Goal: Task Accomplishment & Management: Complete application form

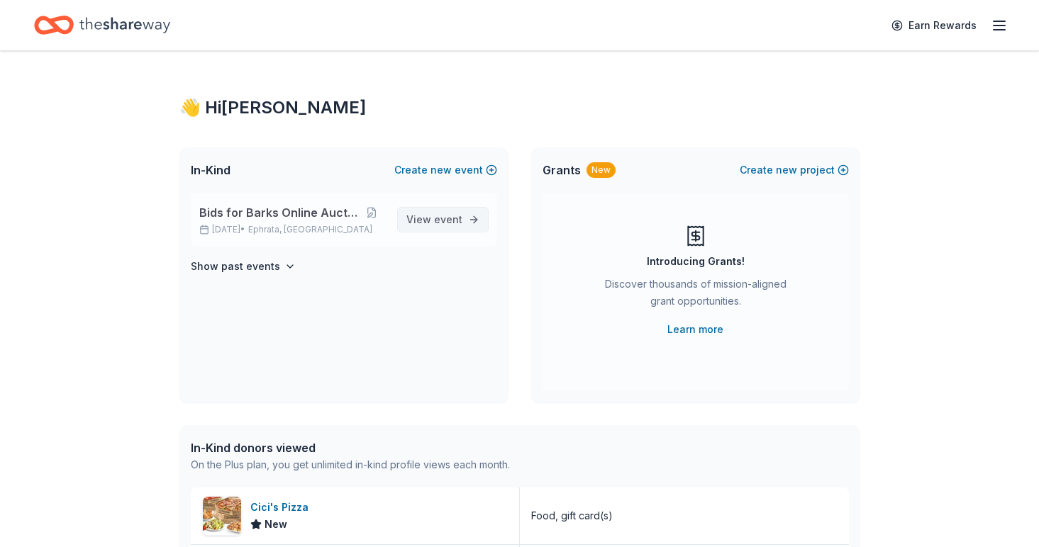
click at [449, 230] on link "View event" at bounding box center [442, 220] width 91 height 26
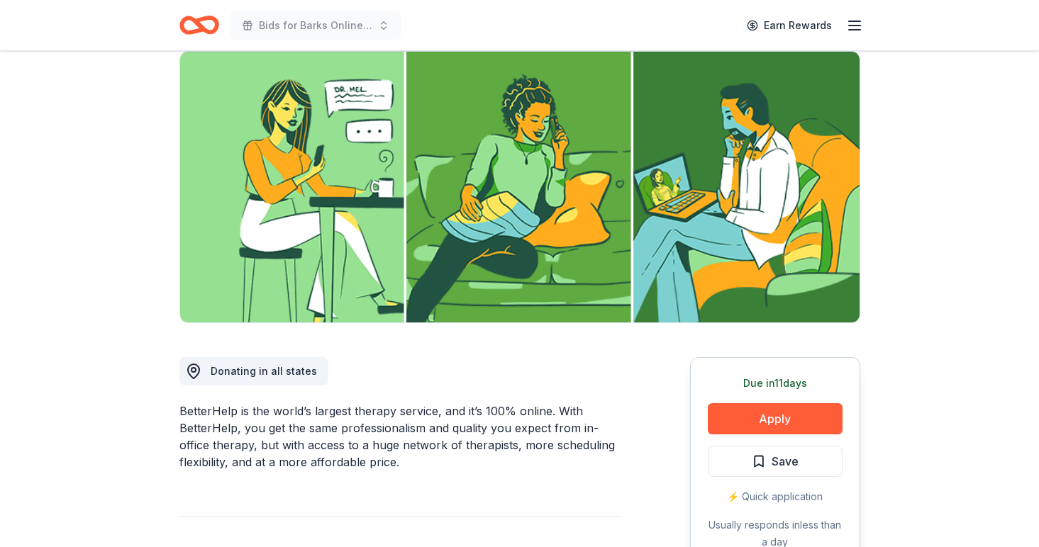
scroll to position [109, 0]
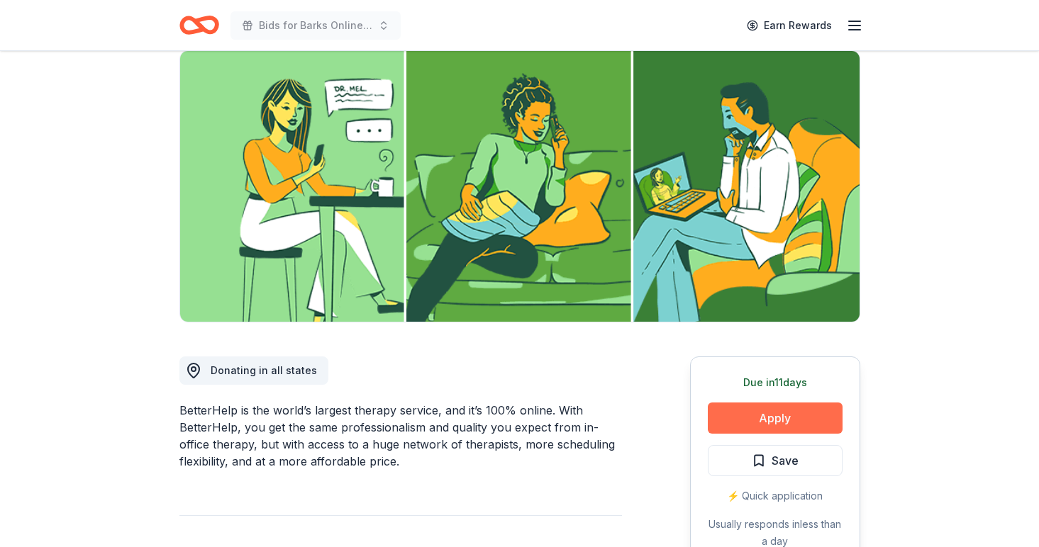
click at [789, 424] on button "Apply" at bounding box center [775, 418] width 135 height 31
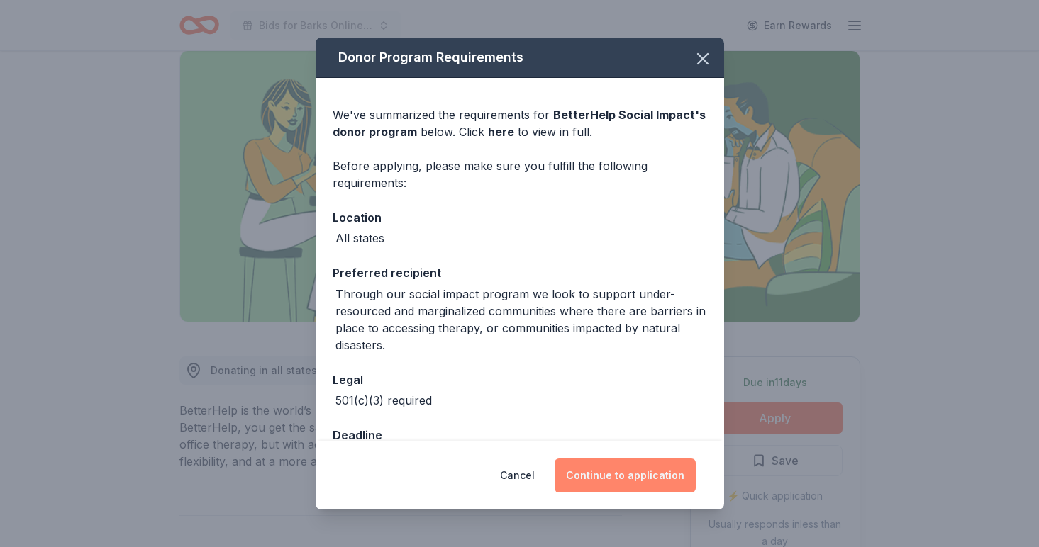
click at [606, 468] on button "Continue to application" at bounding box center [625, 476] width 141 height 34
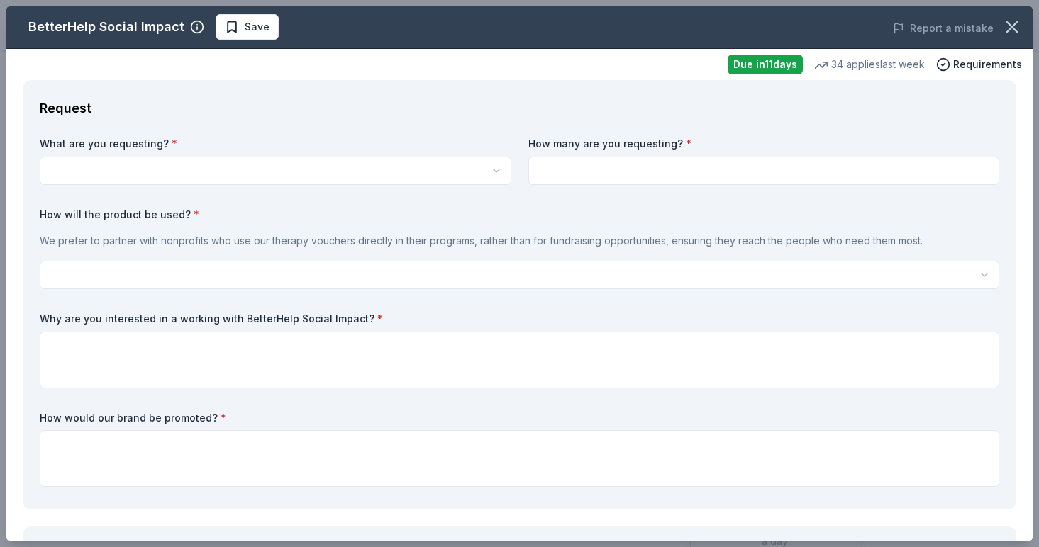
click at [475, 182] on body "Bids for Barks Online Auction Earn Rewards Due in 11 days Share BetterHelp Soci…" at bounding box center [519, 164] width 1039 height 547
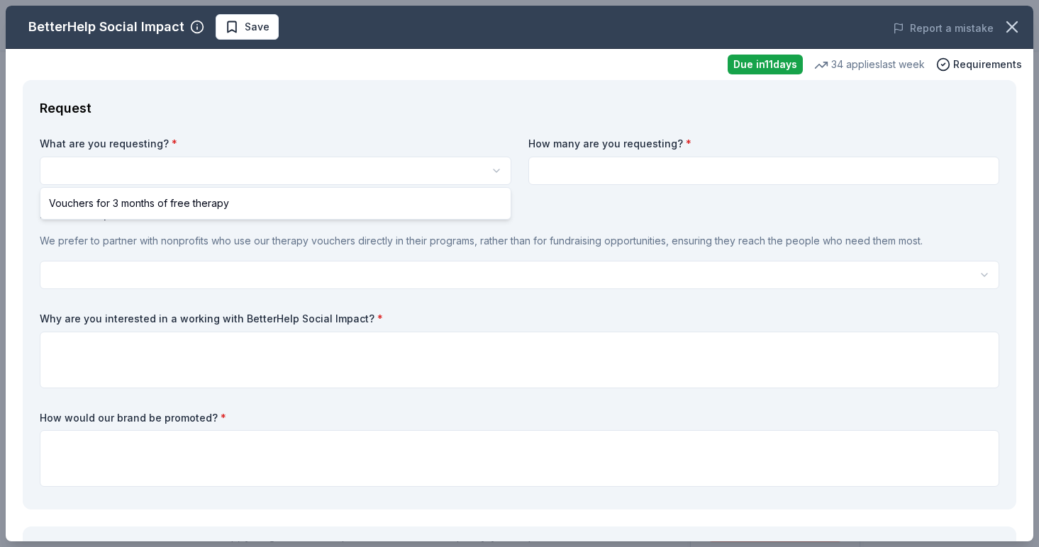
scroll to position [0, 0]
select select "Vouchers for 3 months of free therapy"
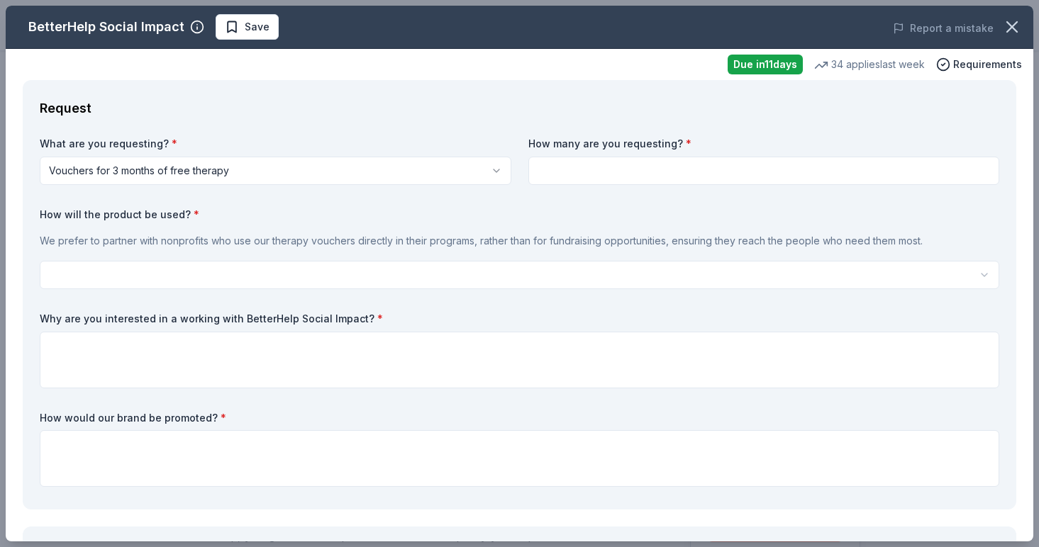
click at [567, 172] on input at bounding box center [764, 171] width 472 height 28
type input "1"
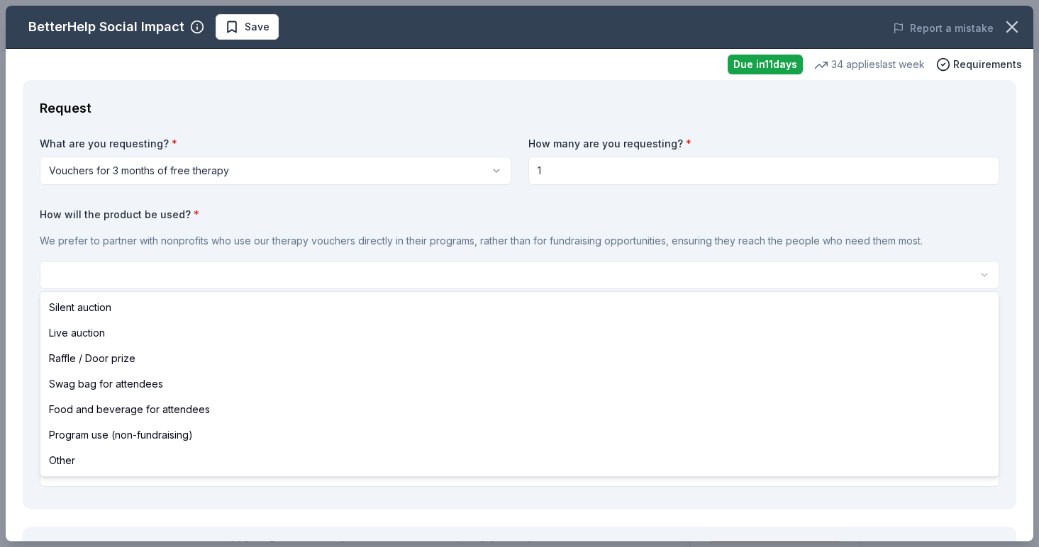
click at [517, 265] on html "Bids for Barks Online Auction Earn Rewards Due in 11 days Share BetterHelp Soci…" at bounding box center [519, 273] width 1039 height 547
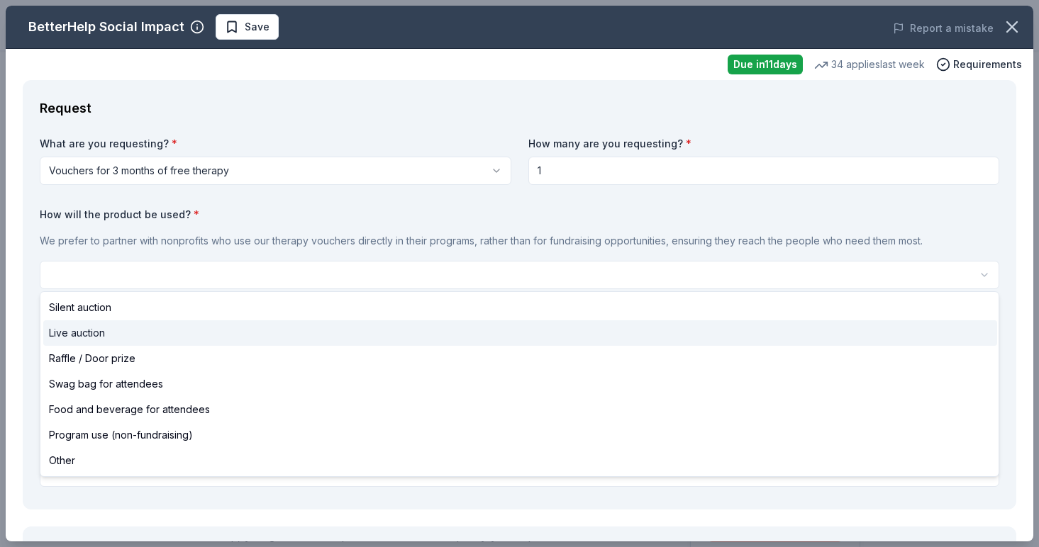
select select "liveAuction"
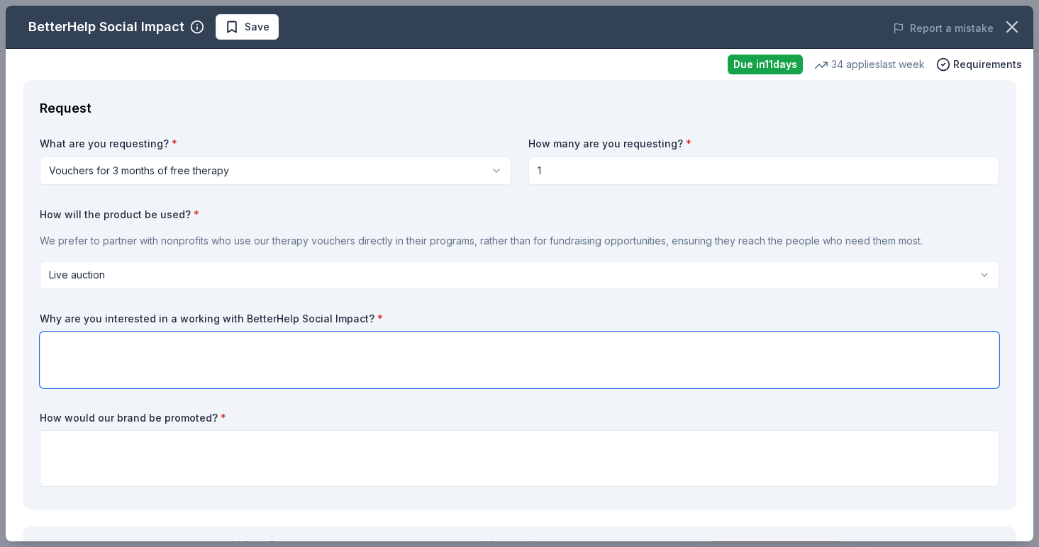
click at [445, 363] on textarea at bounding box center [519, 360] width 959 height 57
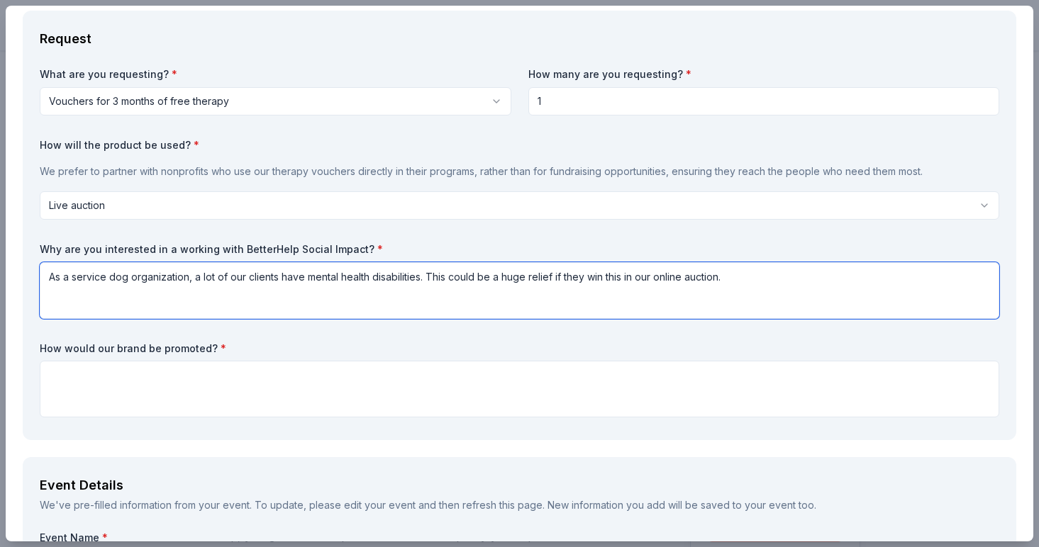
scroll to position [77, 0]
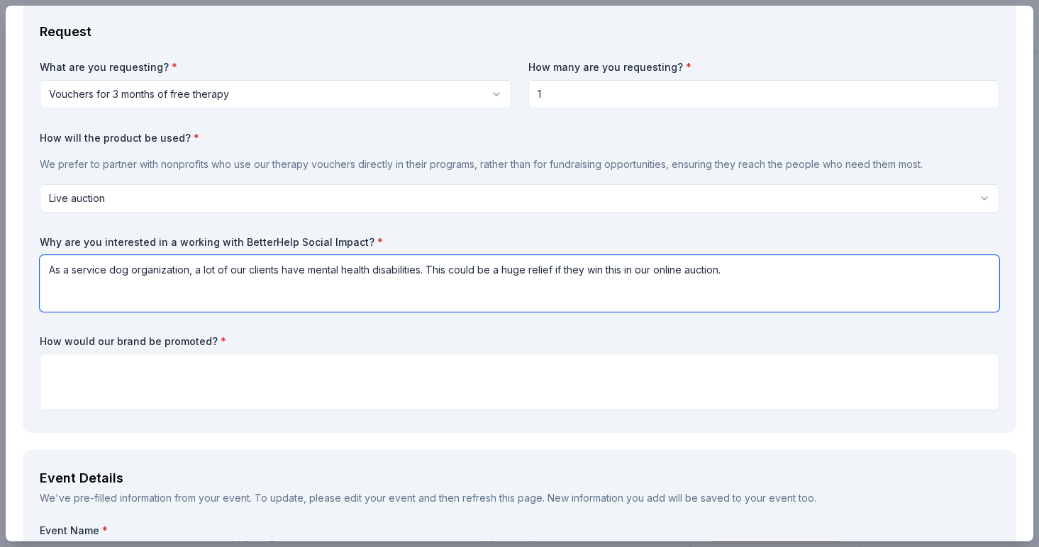
type textarea "As a service dog organization, a lot of our clients have mental health disabili…"
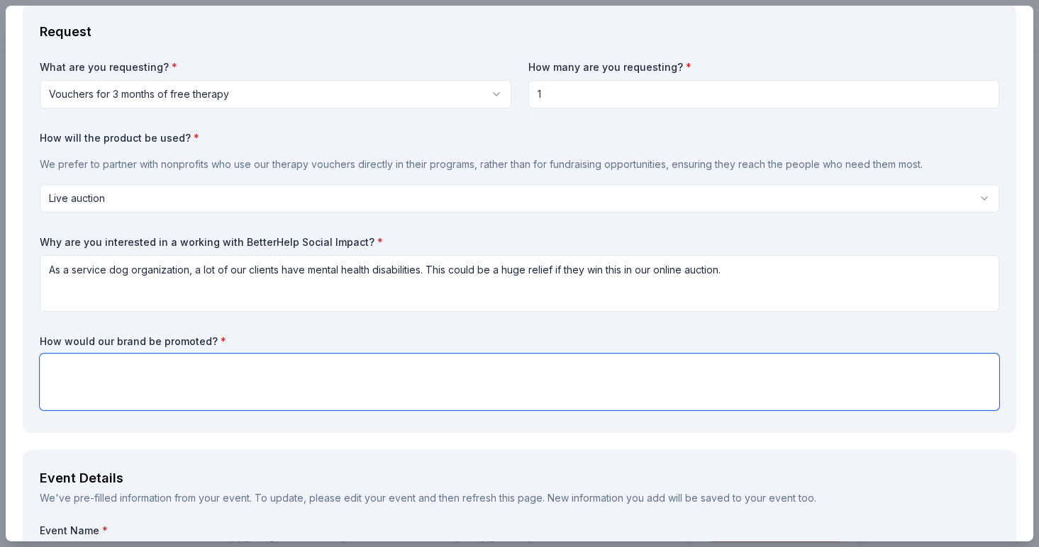
click at [406, 380] on textarea at bounding box center [519, 382] width 959 height 57
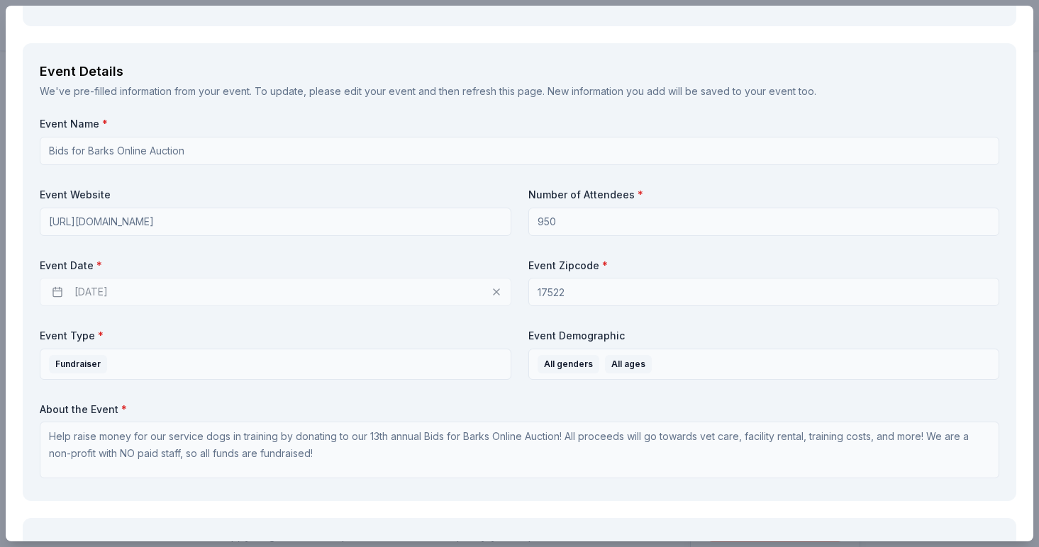
scroll to position [486, 0]
type textarea "Social media"
click at [403, 284] on div "11/07/2025" at bounding box center [276, 290] width 472 height 28
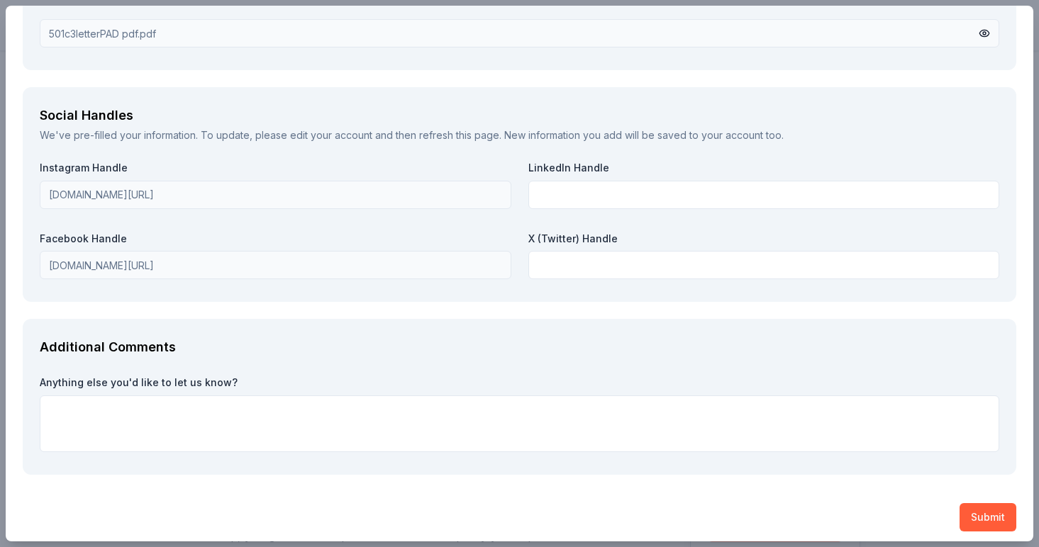
scroll to position [1584, 0]
click at [997, 512] on button "Submit" at bounding box center [987, 518] width 57 height 28
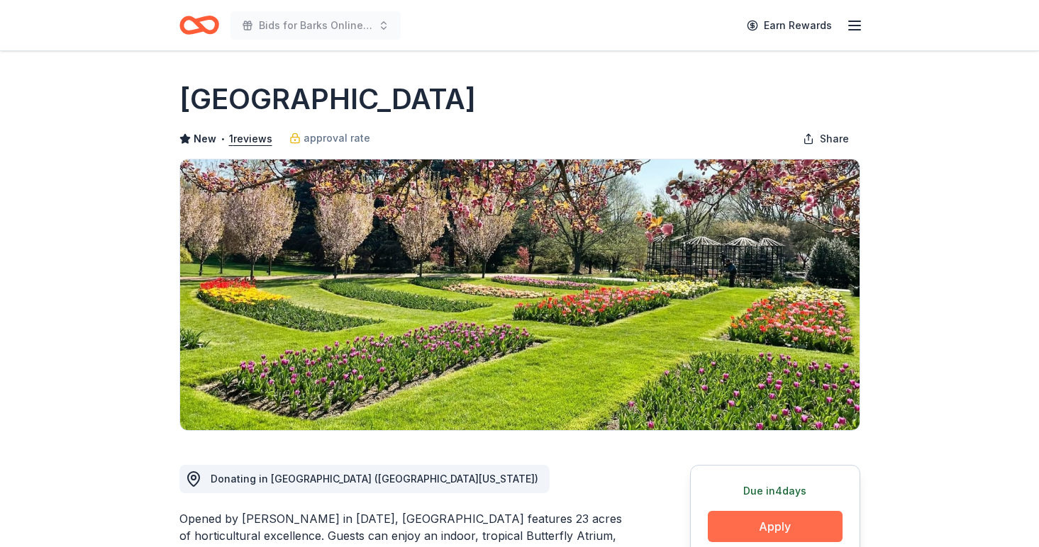
click at [738, 527] on button "Apply" at bounding box center [775, 526] width 135 height 31
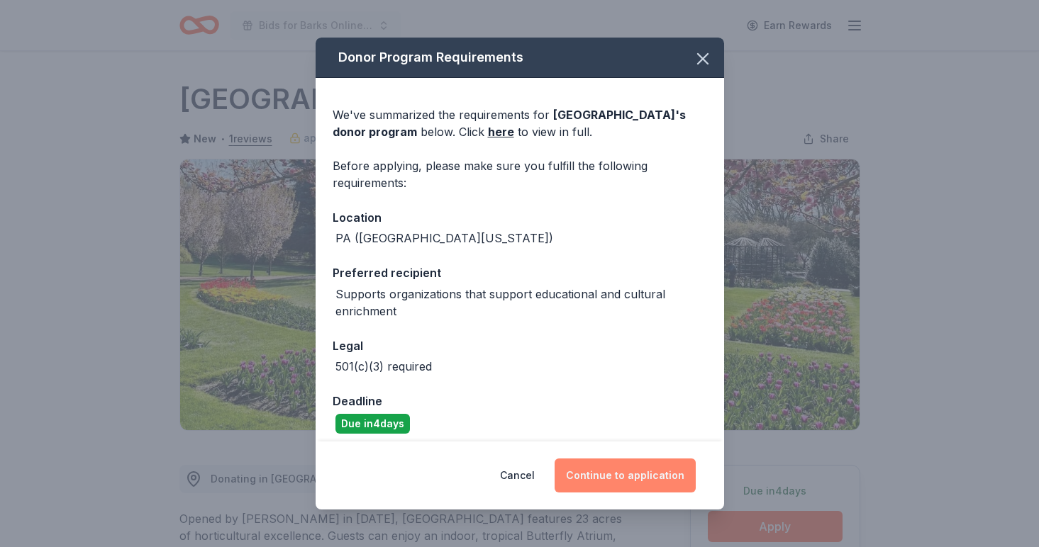
click at [612, 482] on button "Continue to application" at bounding box center [625, 476] width 141 height 34
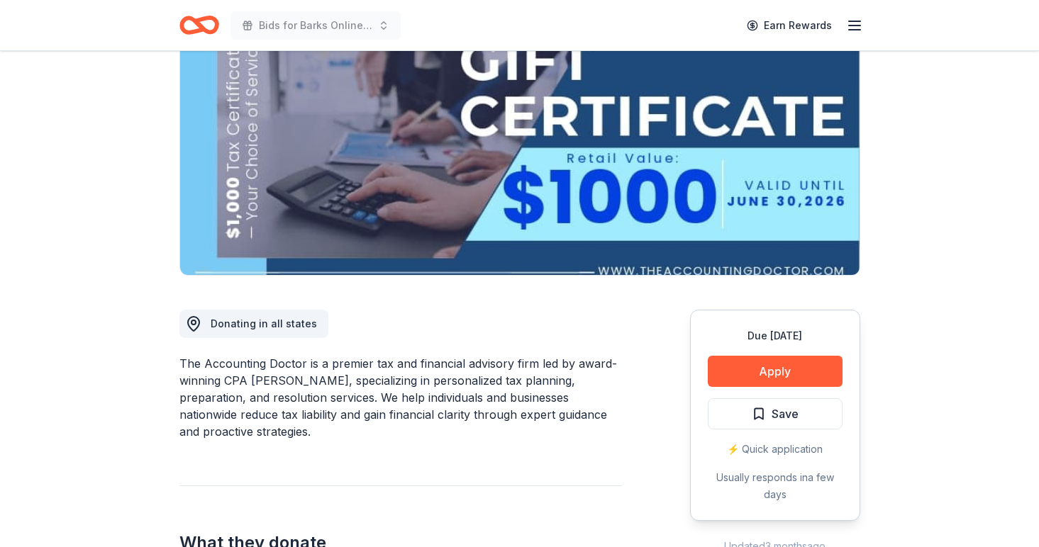
scroll to position [156, 0]
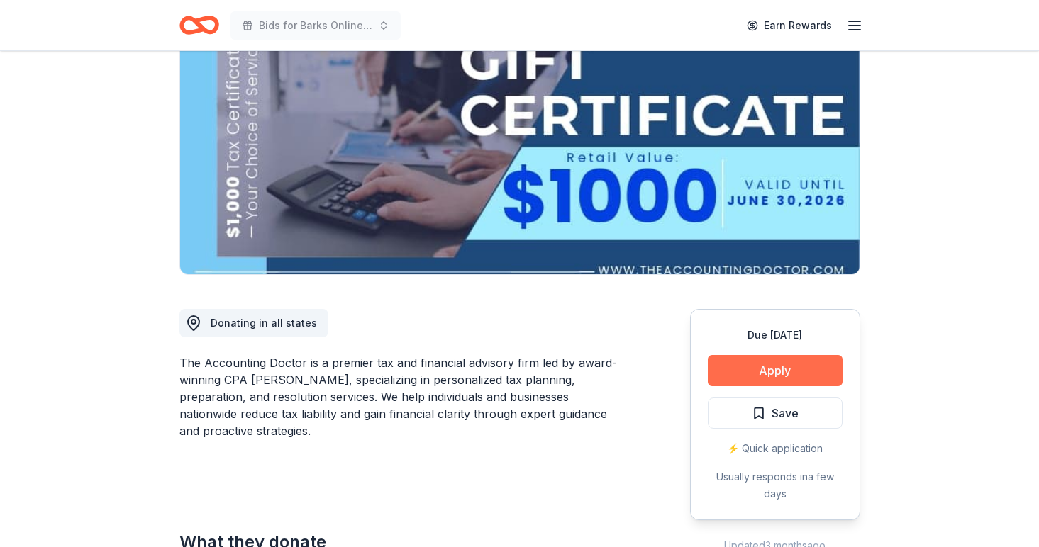
click at [803, 355] on button "Apply" at bounding box center [775, 370] width 135 height 31
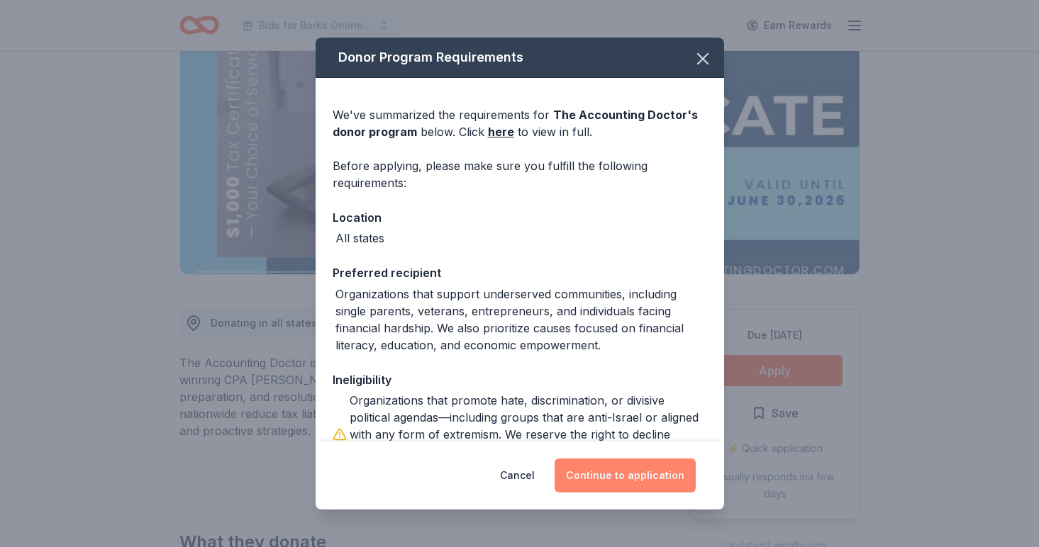
click at [668, 481] on button "Continue to application" at bounding box center [625, 476] width 141 height 34
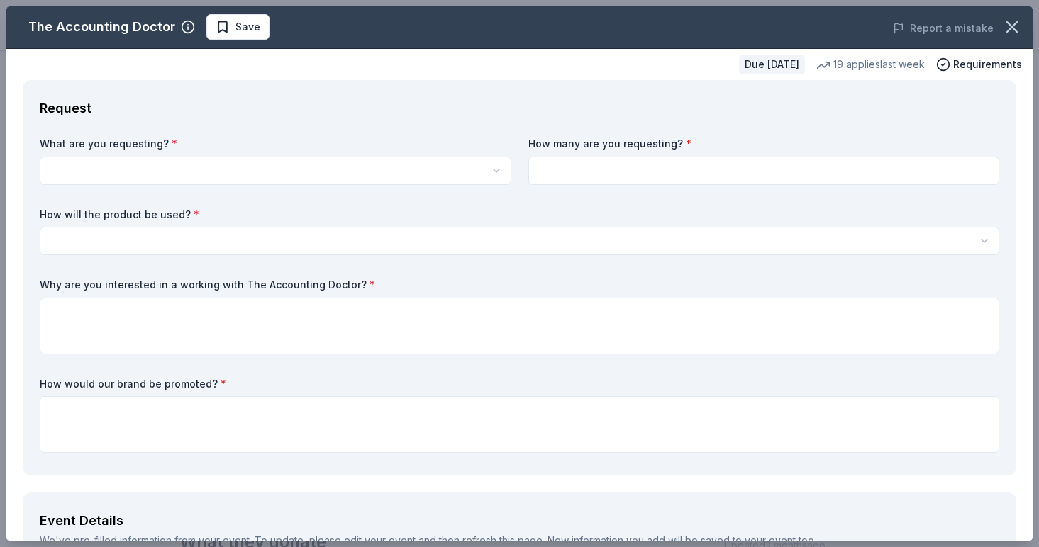
click at [465, 151] on div "What are you requesting? * A $1,000 Gift Certificate redeemable for expert tax …" at bounding box center [276, 161] width 472 height 48
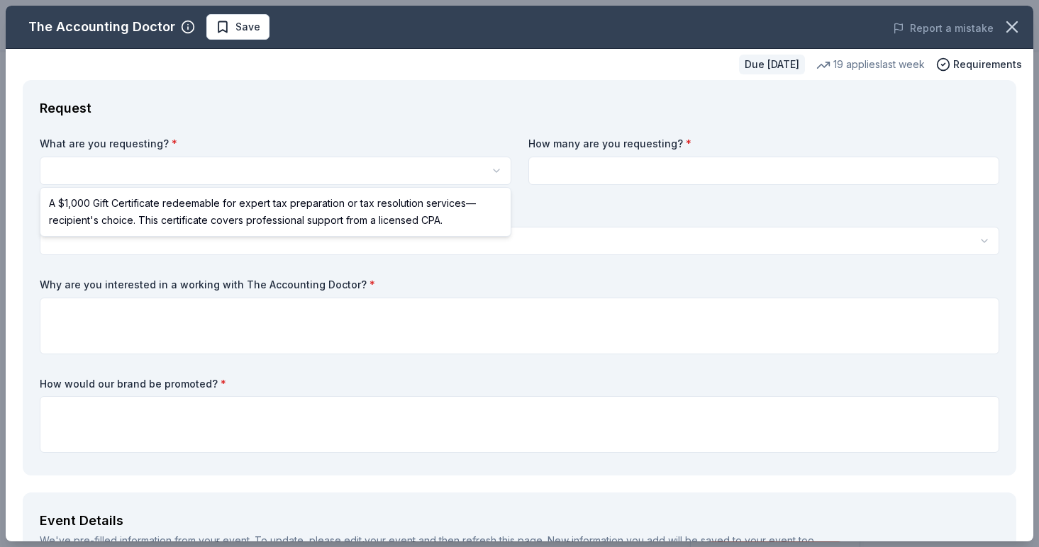
click at [465, 174] on html "Bids for Barks Online Auction Earn Rewards Due in 25 days Share The Accounting …" at bounding box center [519, 273] width 1039 height 547
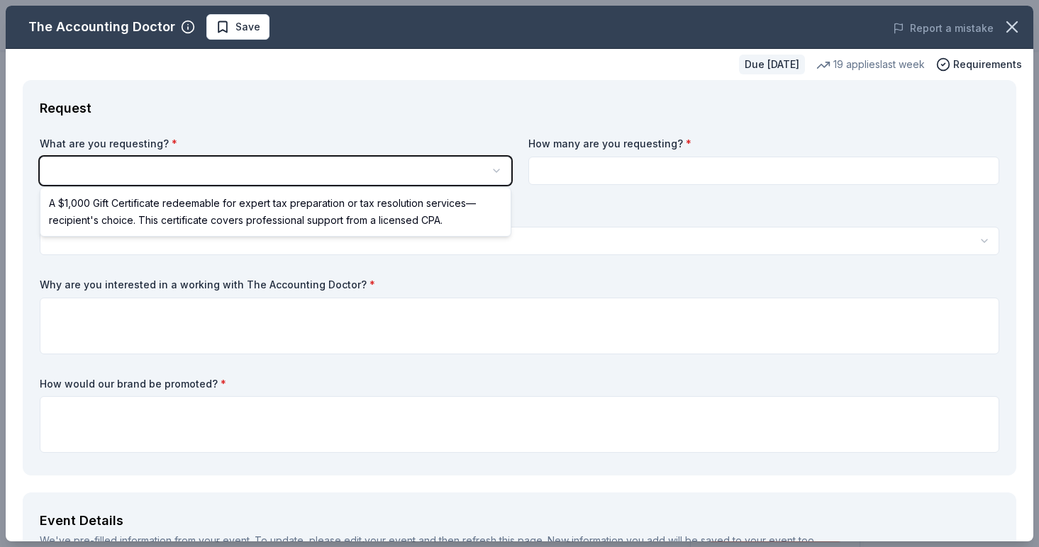
scroll to position [0, 0]
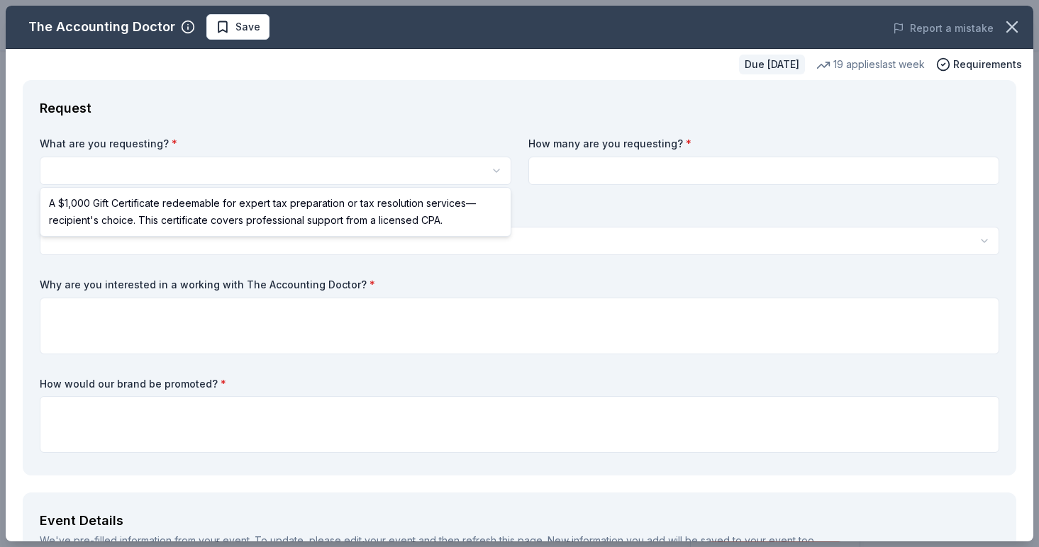
click at [460, 174] on html "Bids for Barks Online Auction Earn Rewards Due in 25 days Share The Accounting …" at bounding box center [519, 273] width 1039 height 547
select select "A $1,000 Gift Certificate redeemable for expert tax preparation or tax resoluti…"
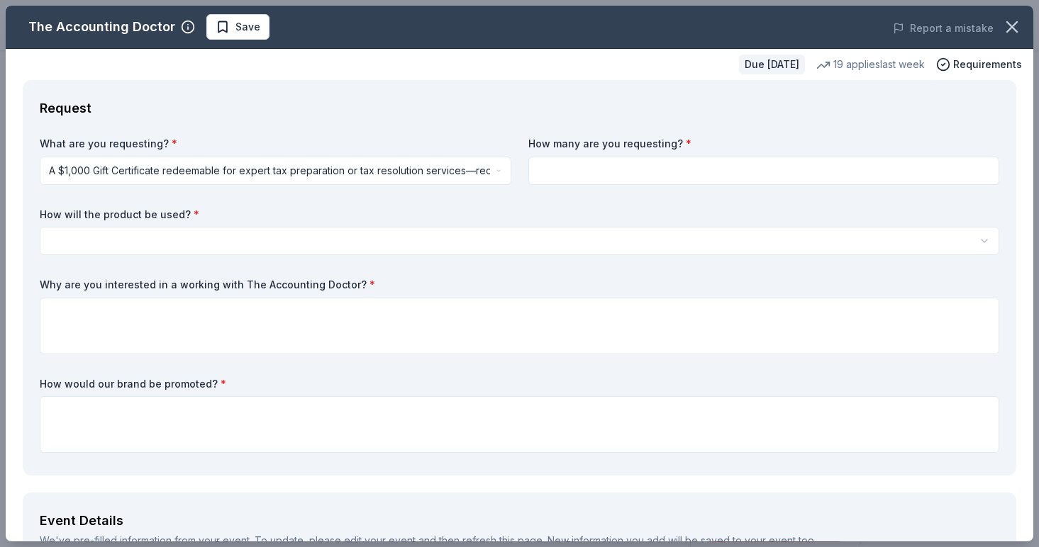
click at [567, 184] on div "What are you requesting? * A $1,000 Gift Certificate redeemable for expert tax …" at bounding box center [519, 298] width 959 height 322
click at [569, 166] on input at bounding box center [764, 171] width 472 height 28
type input "1"
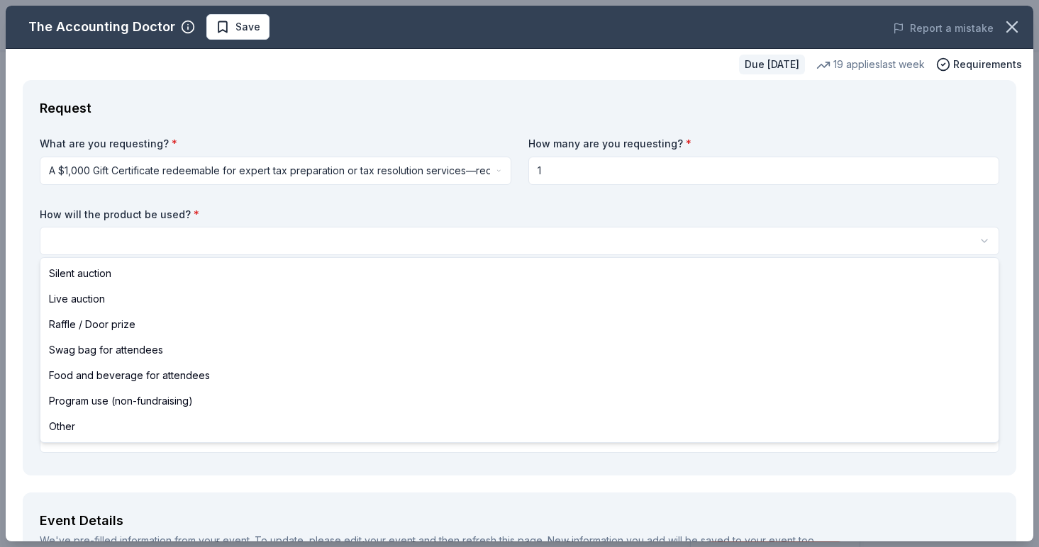
click at [512, 240] on html "Bids for Barks Online Auction Earn Rewards Due in 25 days Share The Accounting …" at bounding box center [519, 273] width 1039 height 547
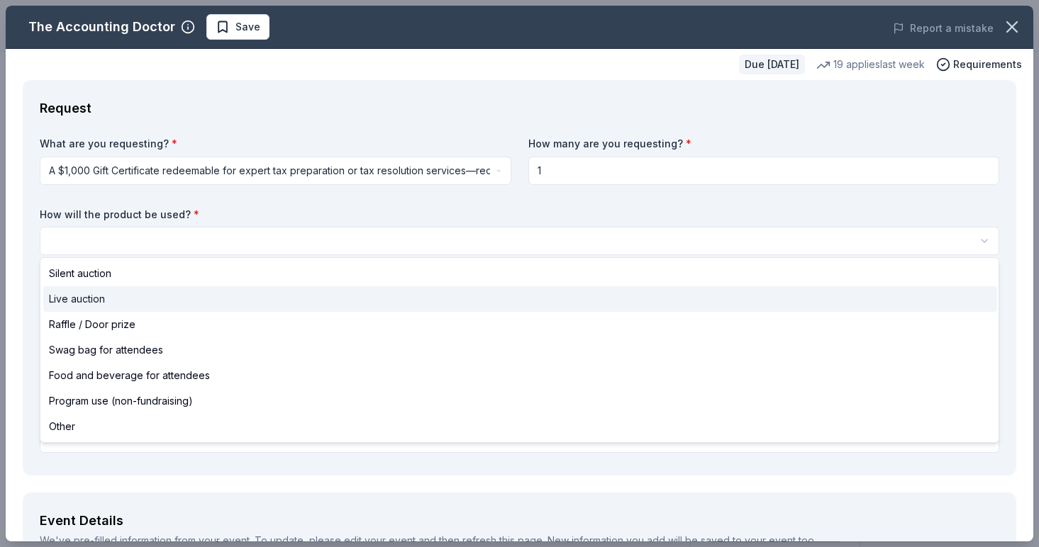
select select "liveAuction"
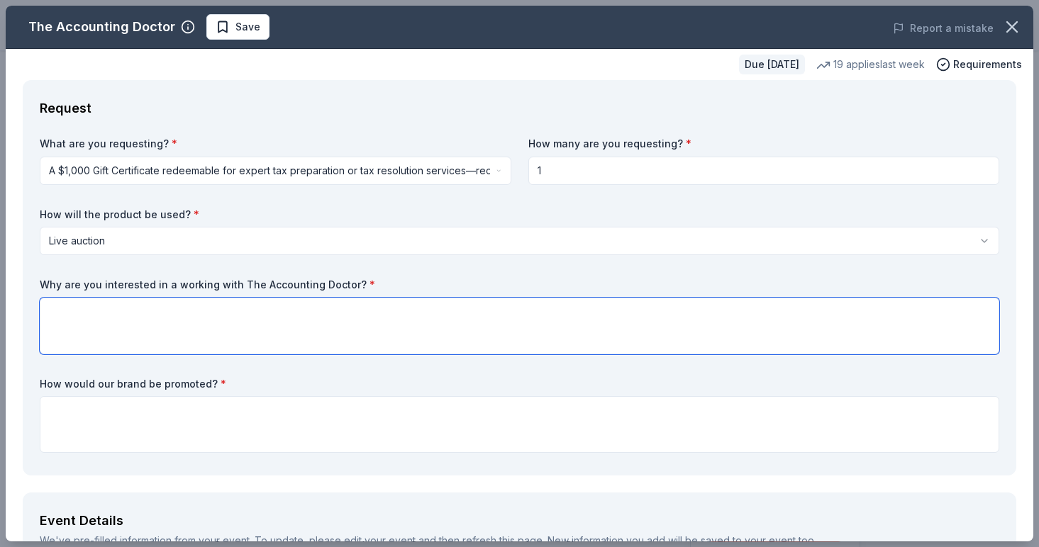
click at [493, 308] on textarea at bounding box center [519, 326] width 959 height 57
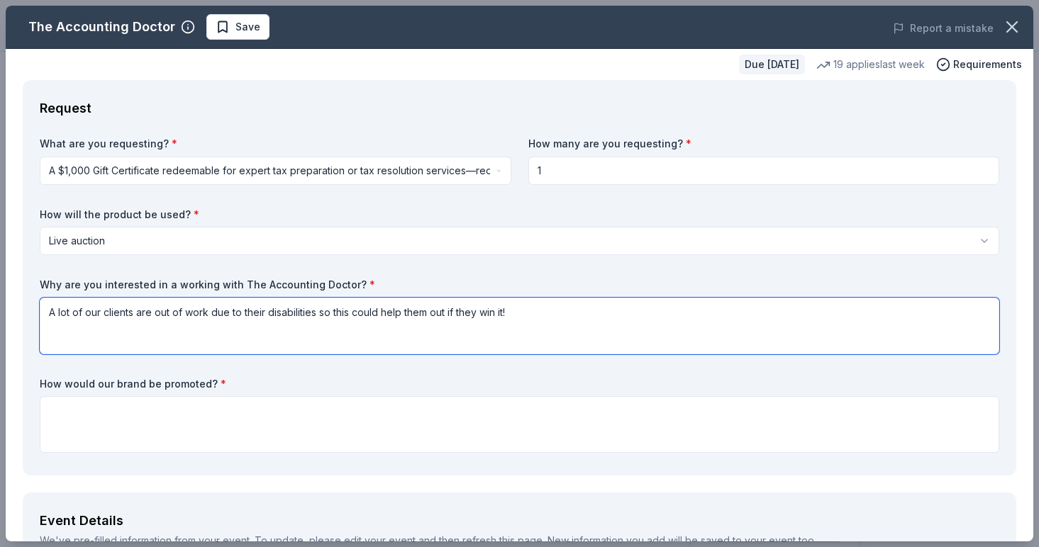
type textarea "A lot of our clients are out of work due to their disabilities so this could he…"
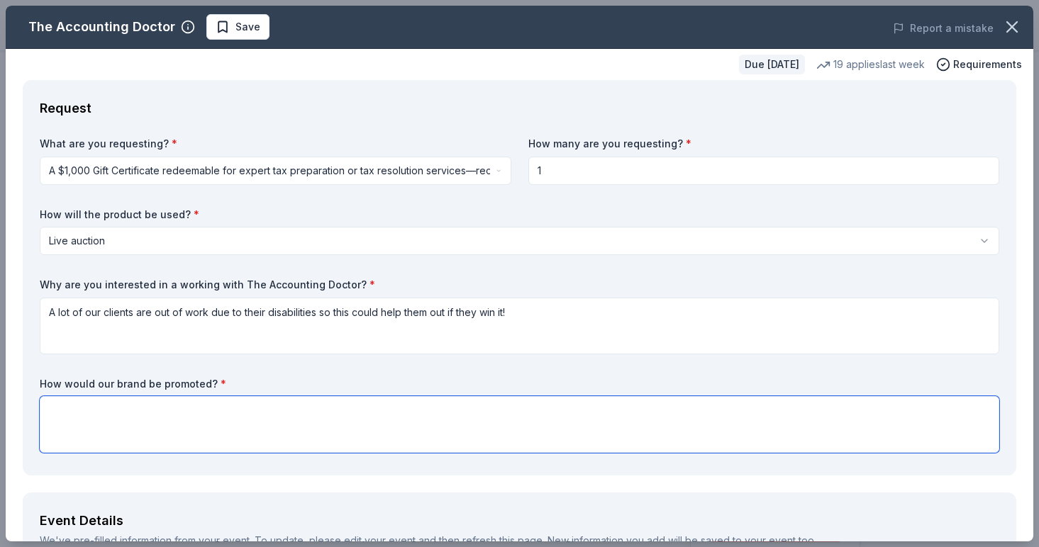
click at [413, 433] on textarea at bounding box center [519, 424] width 959 height 57
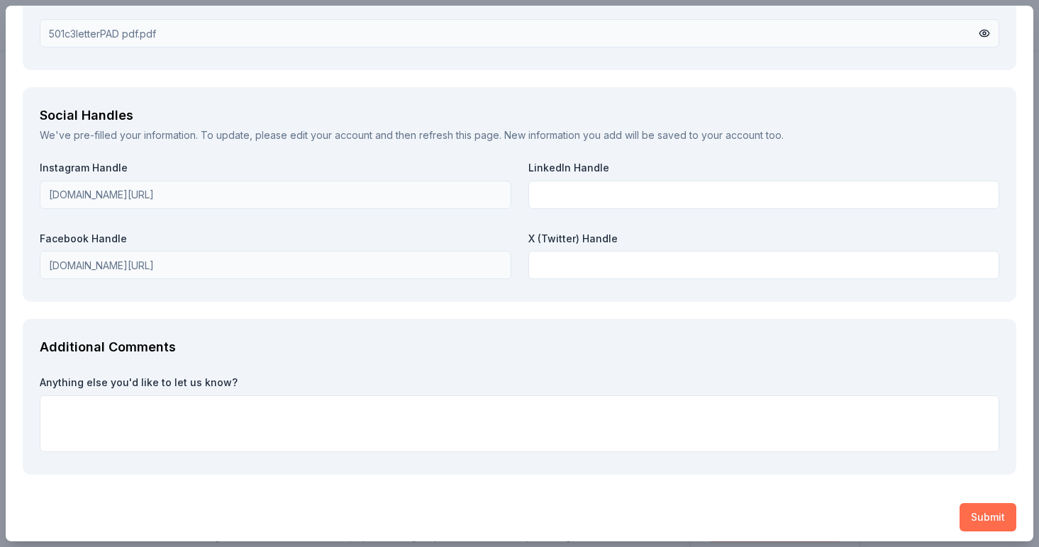
scroll to position [1550, 0]
type textarea "social media"
click at [975, 506] on button "Submit" at bounding box center [987, 518] width 57 height 28
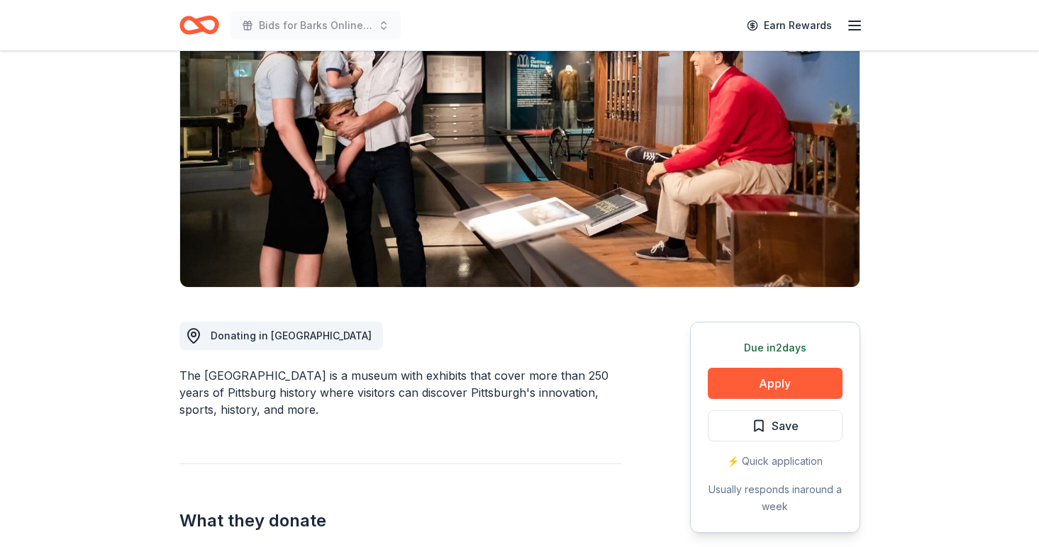
scroll to position [144, 0]
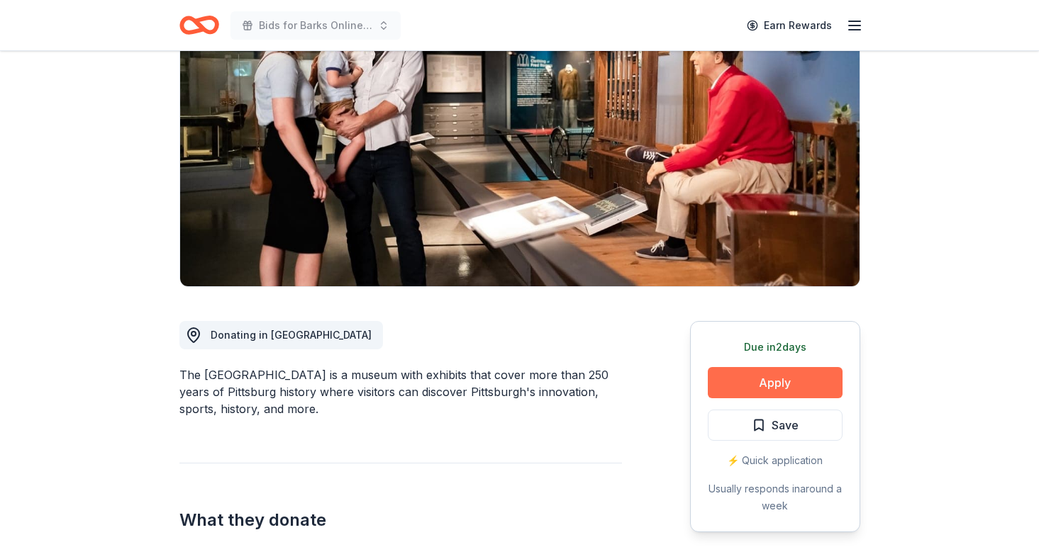
click at [731, 392] on button "Apply" at bounding box center [775, 382] width 135 height 31
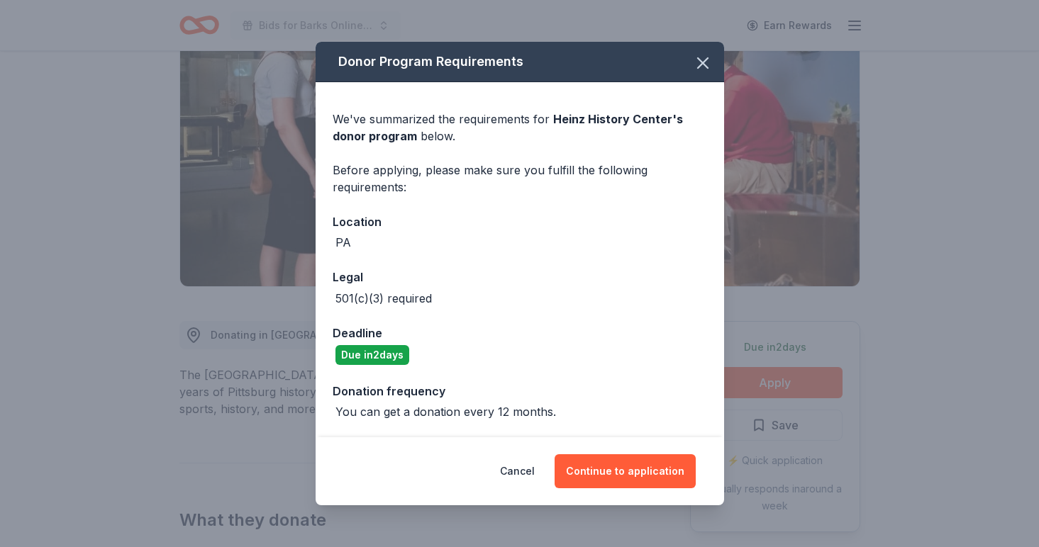
click at [640, 489] on div "Cancel Continue to application" at bounding box center [520, 472] width 408 height 68
click at [640, 471] on button "Continue to application" at bounding box center [625, 472] width 141 height 34
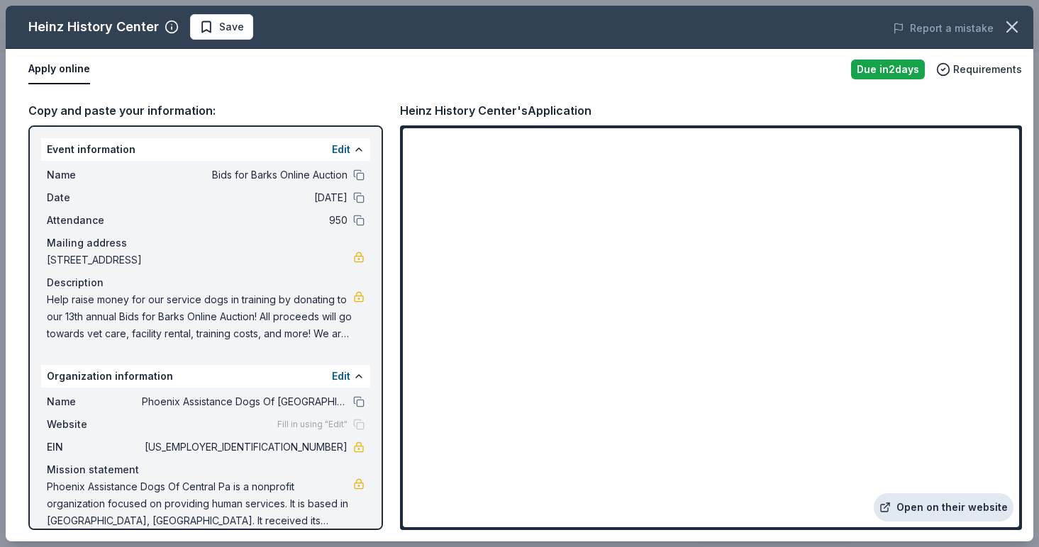
click at [948, 504] on link "Open on their website" at bounding box center [944, 508] width 140 height 28
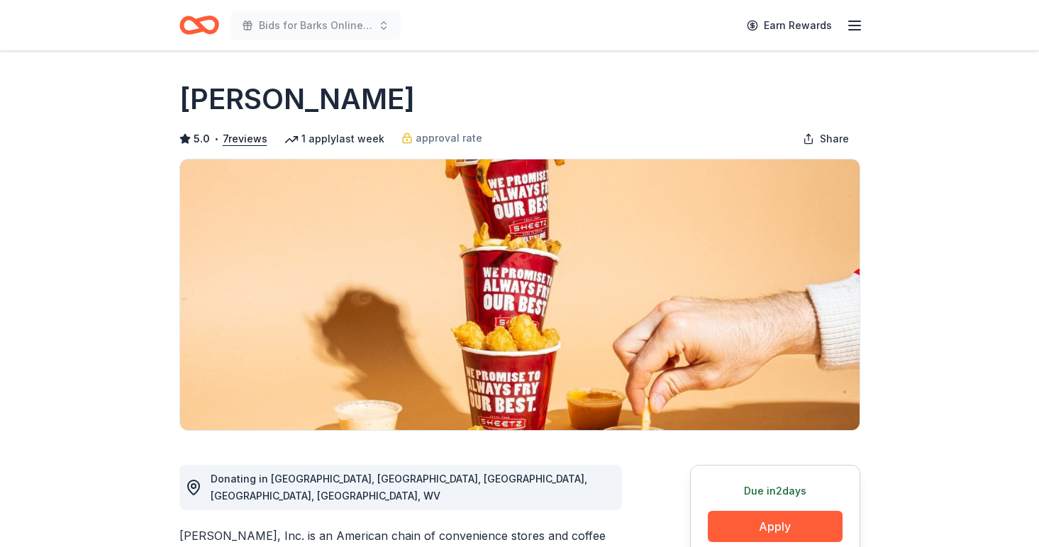
scroll to position [109, 0]
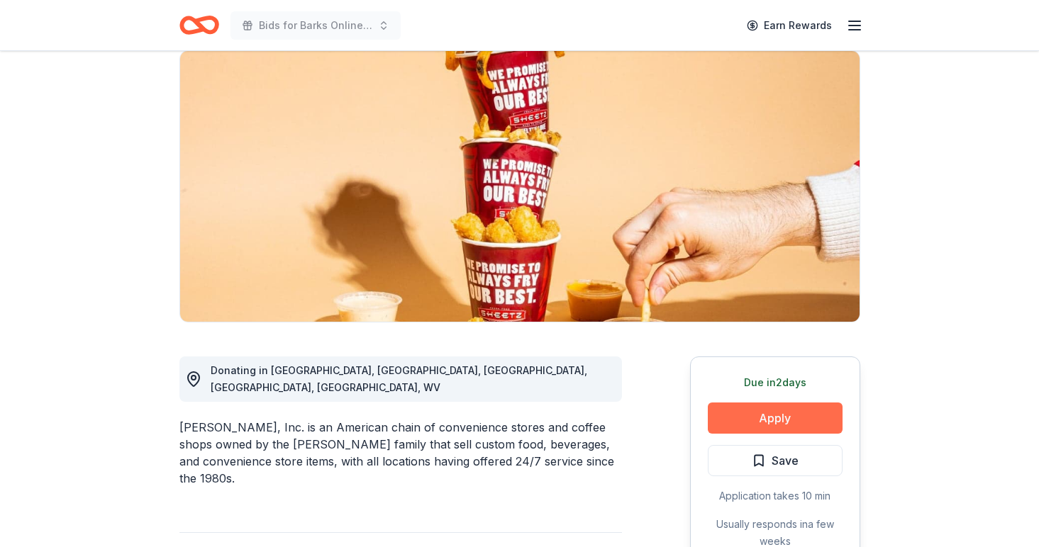
click at [742, 425] on button "Apply" at bounding box center [775, 418] width 135 height 31
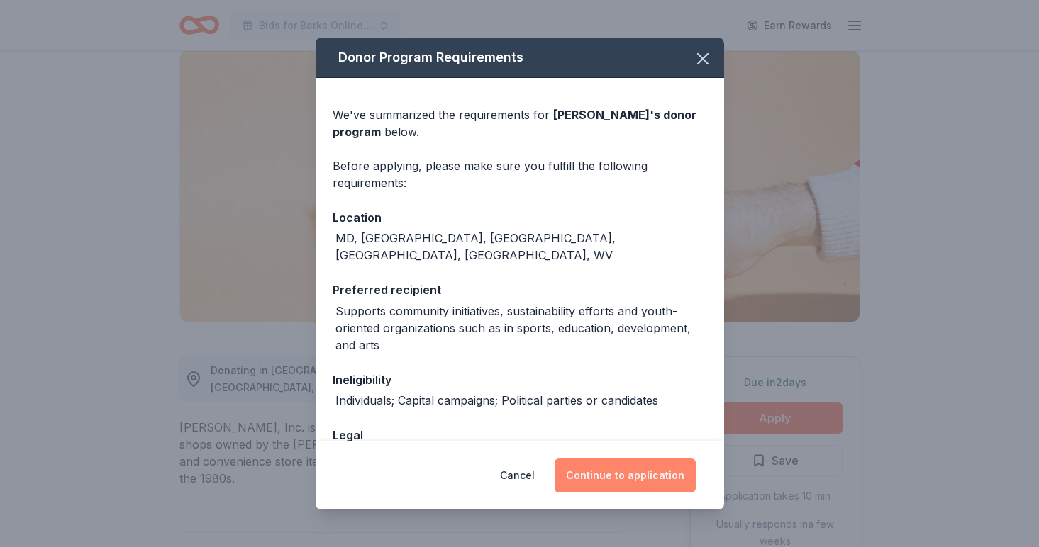
click at [606, 482] on button "Continue to application" at bounding box center [625, 476] width 141 height 34
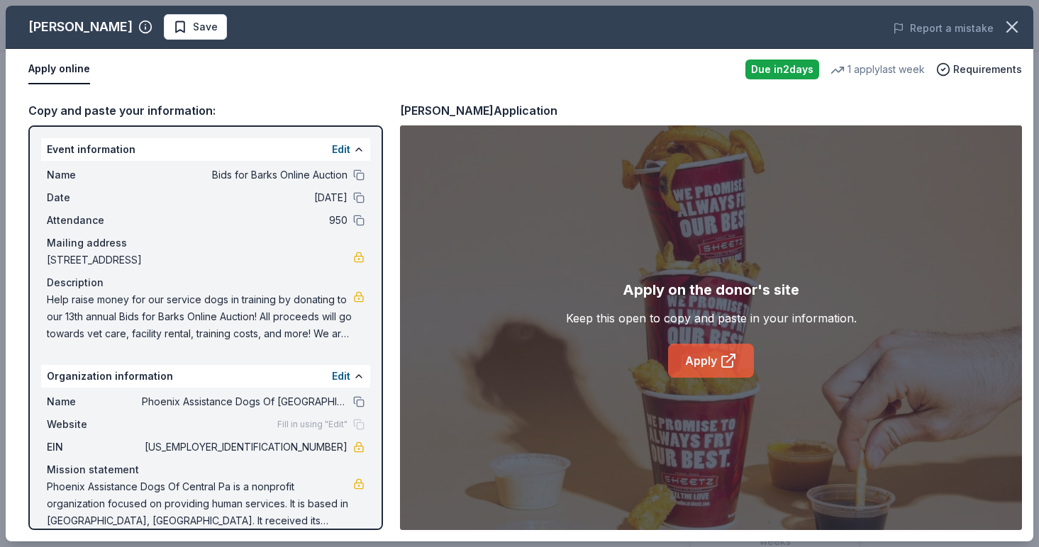
click at [712, 362] on link "Apply" at bounding box center [711, 361] width 86 height 34
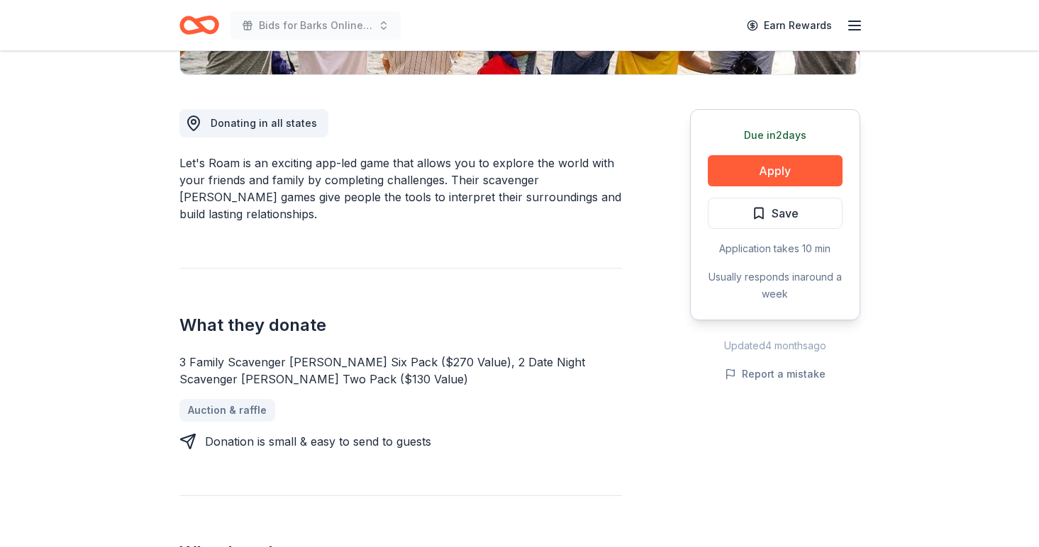
scroll to position [350, 0]
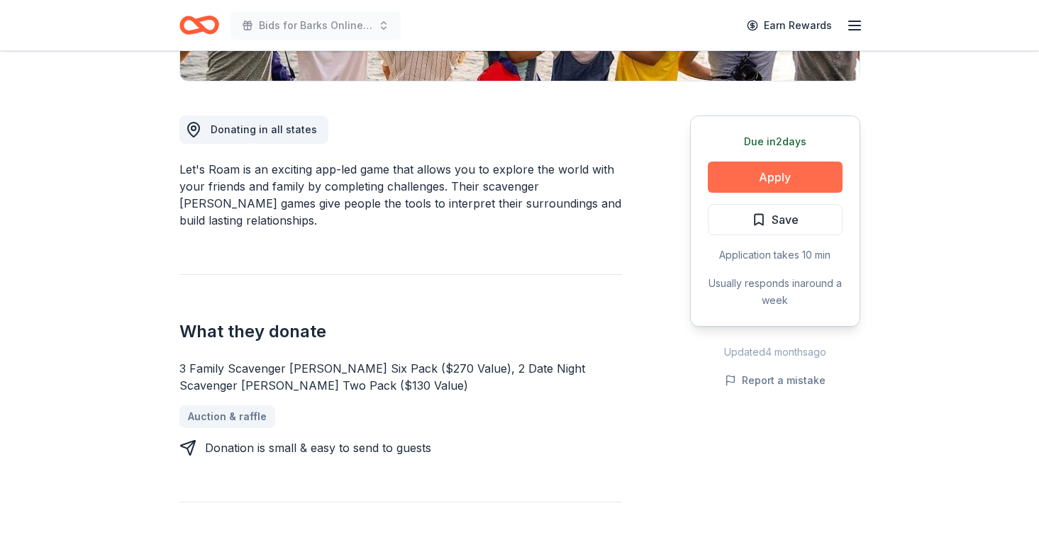
click at [835, 179] on button "Apply" at bounding box center [775, 177] width 135 height 31
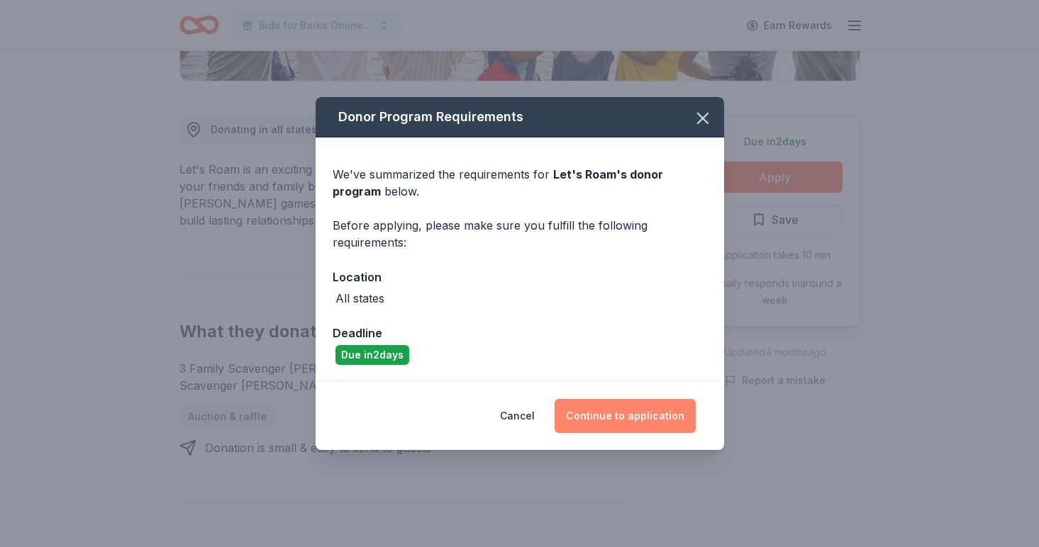
click at [628, 418] on button "Continue to application" at bounding box center [625, 416] width 141 height 34
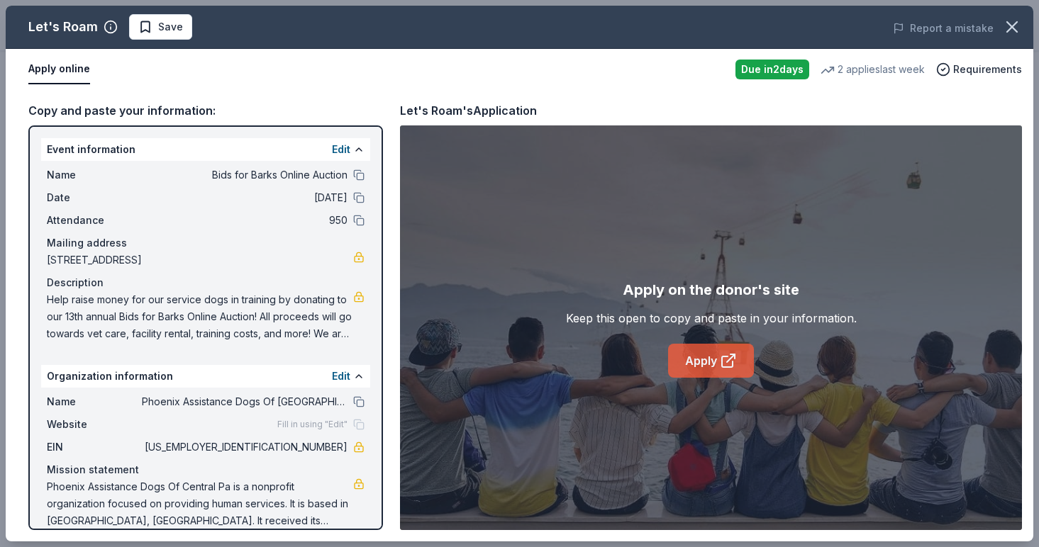
click at [701, 363] on link "Apply" at bounding box center [711, 361] width 86 height 34
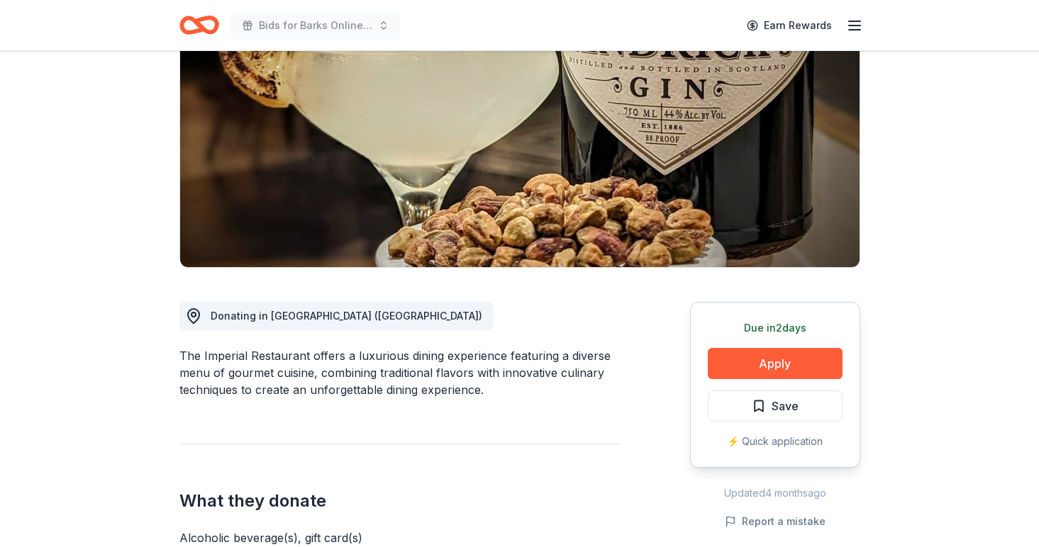
scroll to position [174, 0]
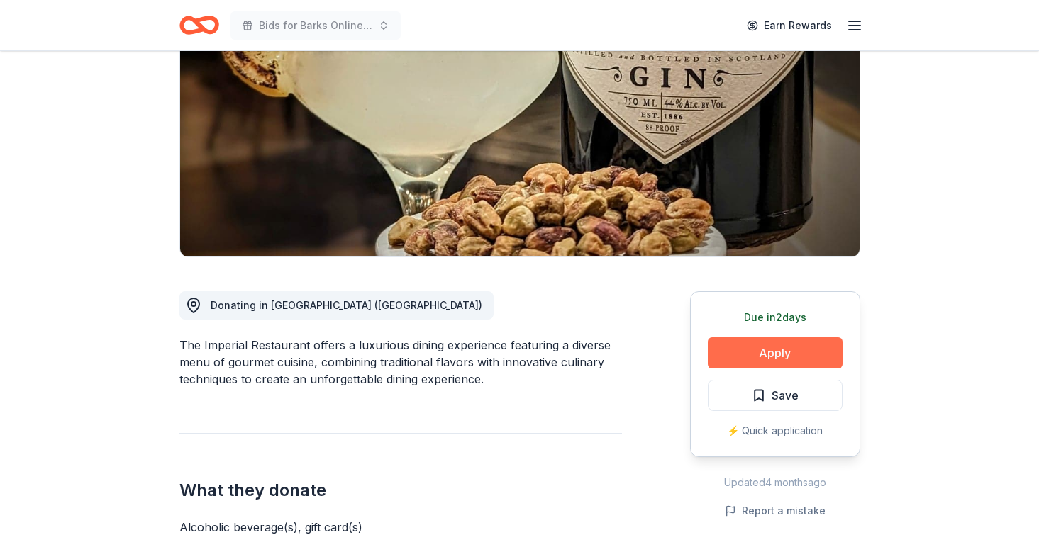
click at [723, 355] on button "Apply" at bounding box center [775, 353] width 135 height 31
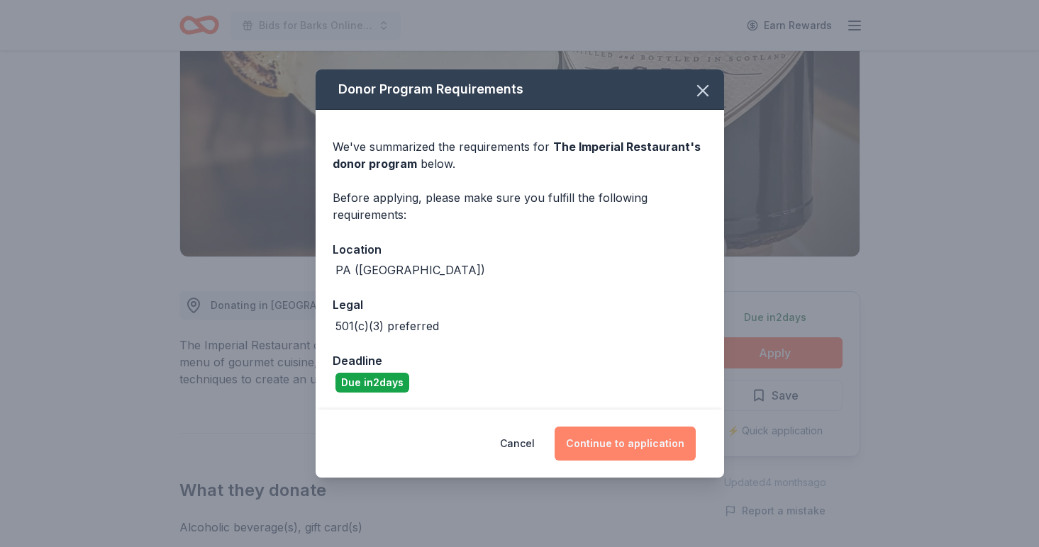
click at [584, 445] on button "Continue to application" at bounding box center [625, 444] width 141 height 34
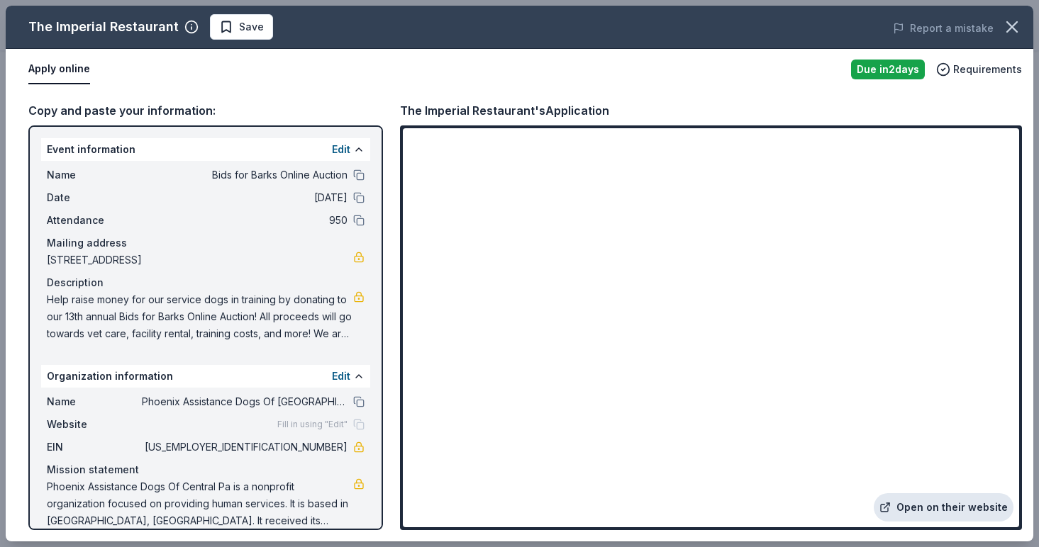
click at [938, 502] on link "Open on their website" at bounding box center [944, 508] width 140 height 28
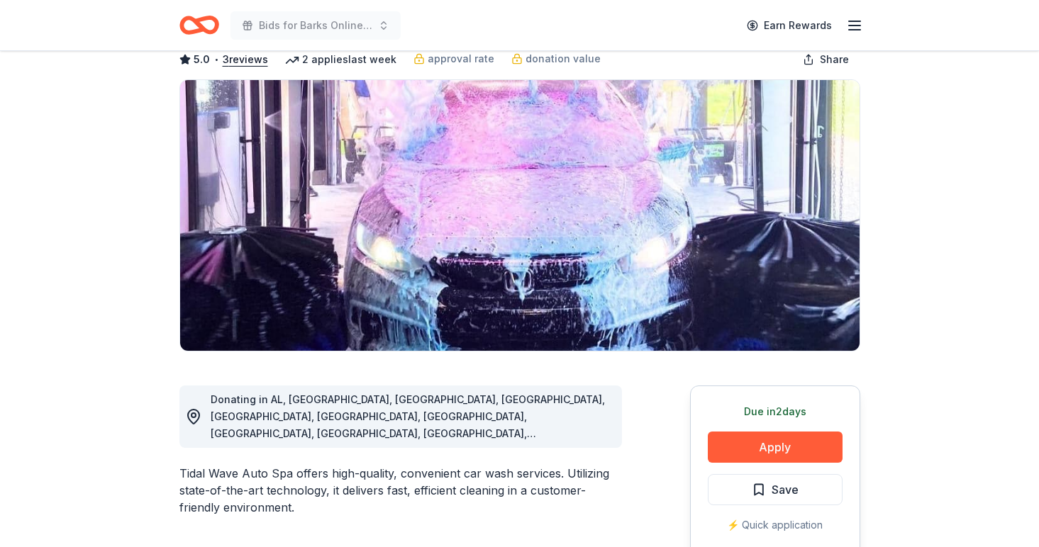
scroll to position [124, 0]
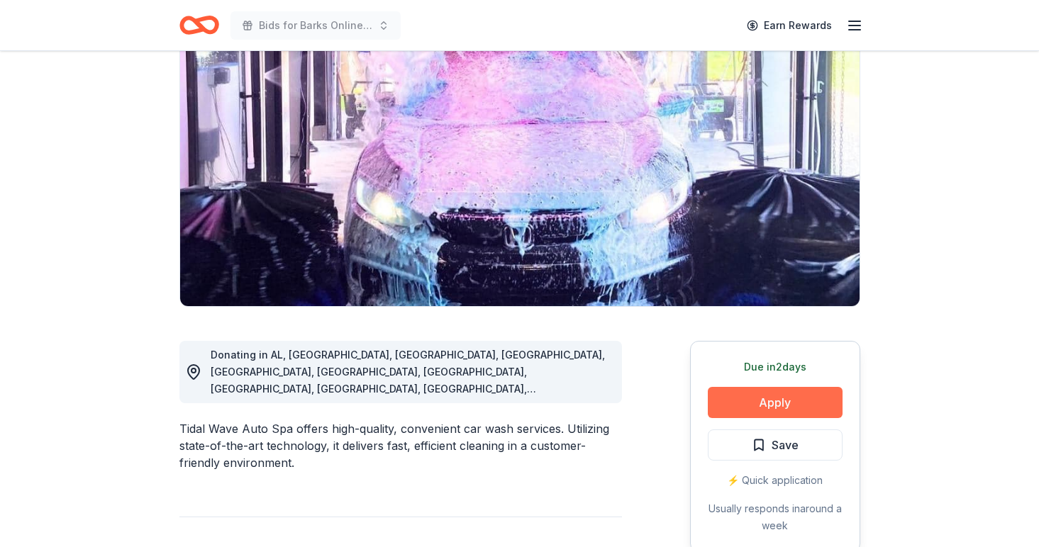
click at [764, 406] on button "Apply" at bounding box center [775, 402] width 135 height 31
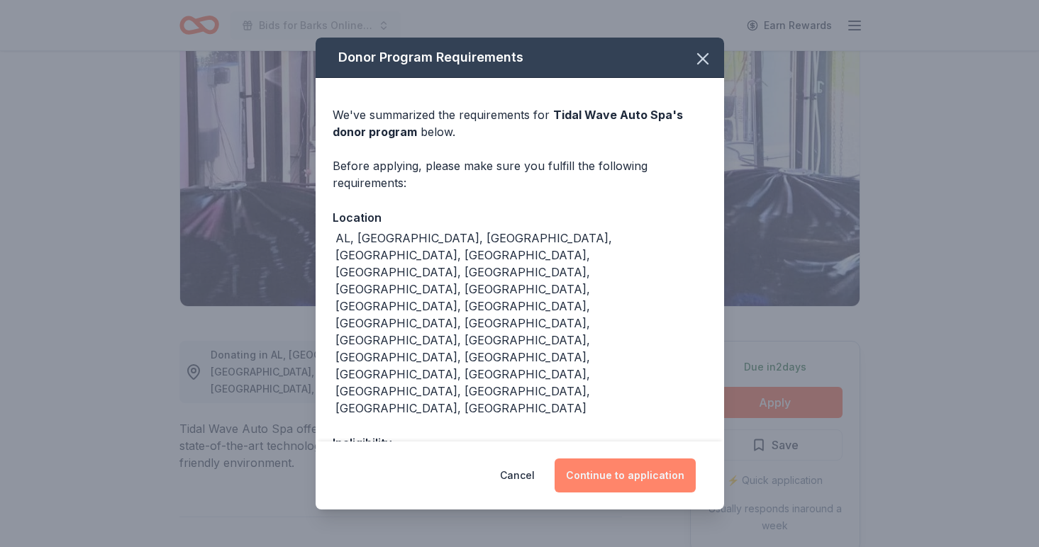
click at [667, 474] on button "Continue to application" at bounding box center [625, 476] width 141 height 34
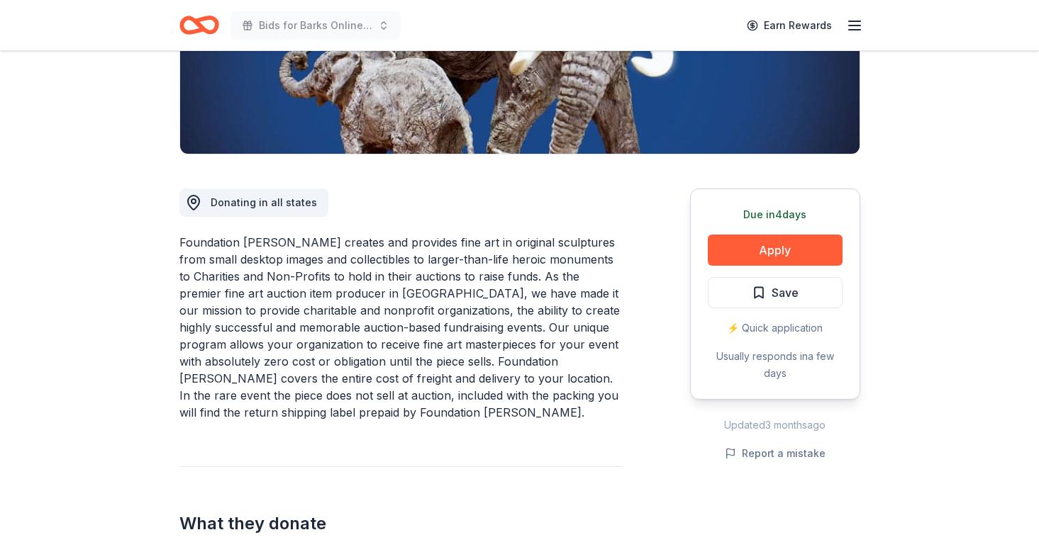
scroll to position [23, 0]
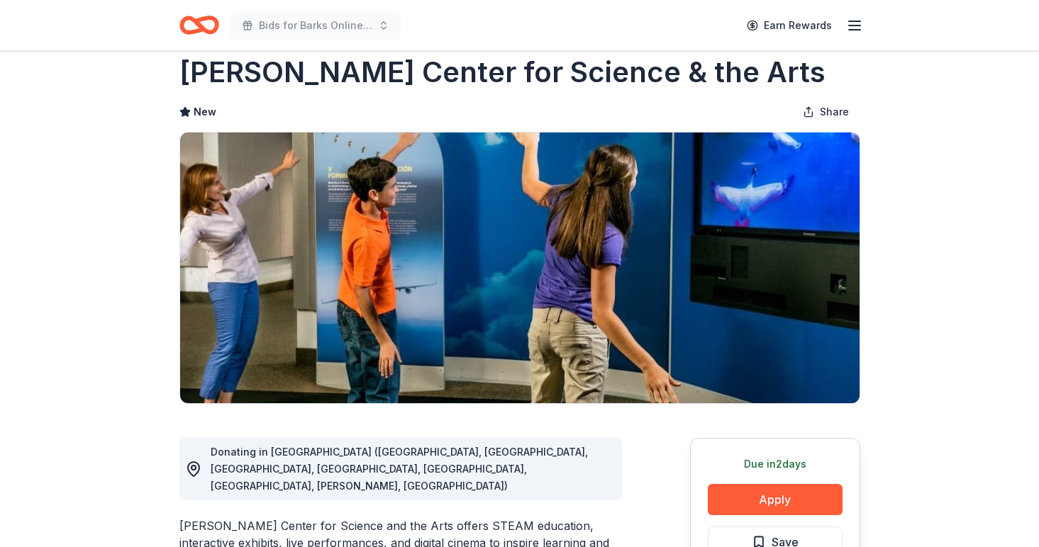
scroll to position [30, 0]
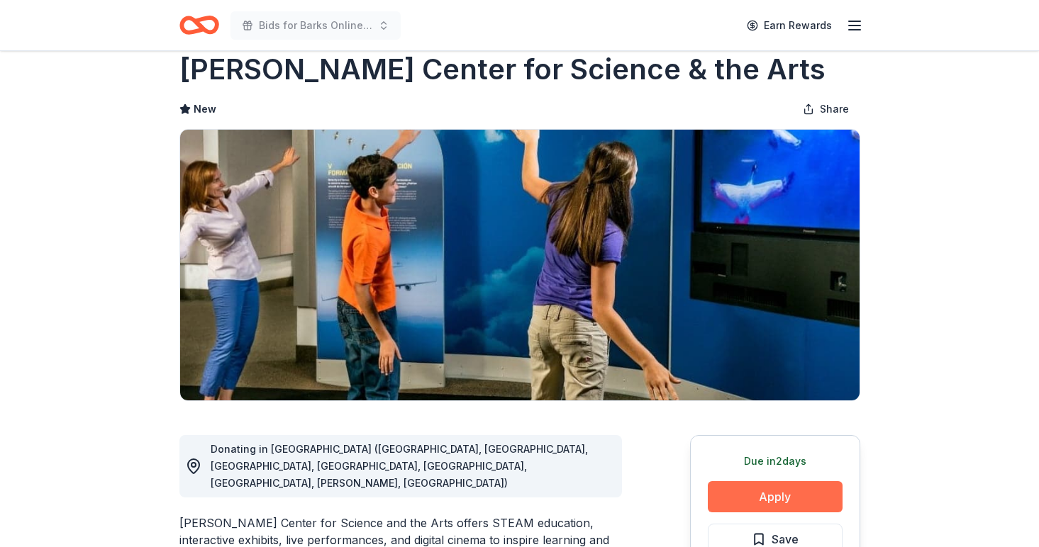
click at [730, 492] on button "Apply" at bounding box center [775, 497] width 135 height 31
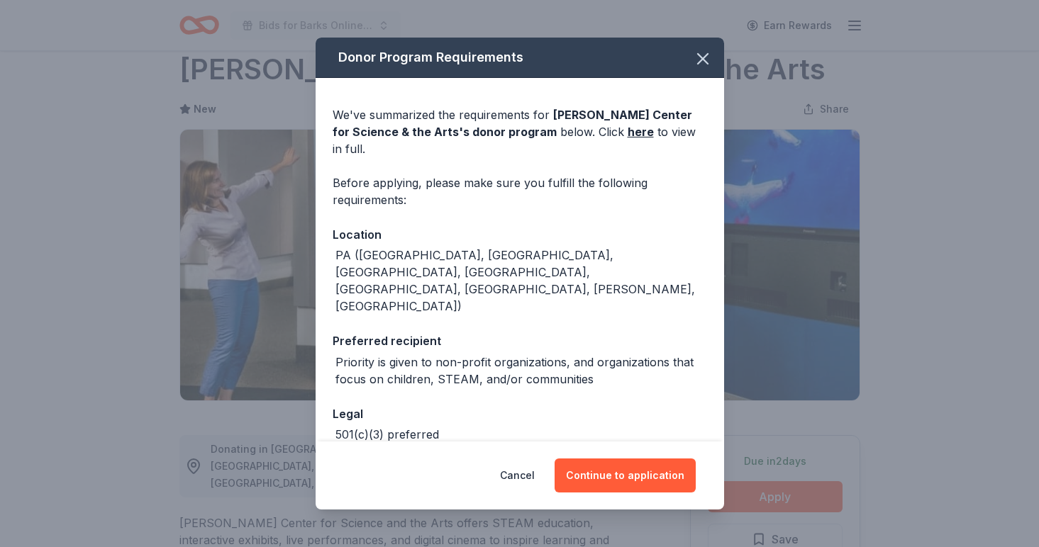
click at [626, 457] on div "Cancel Continue to application" at bounding box center [520, 476] width 408 height 68
click at [627, 477] on button "Continue to application" at bounding box center [625, 476] width 141 height 34
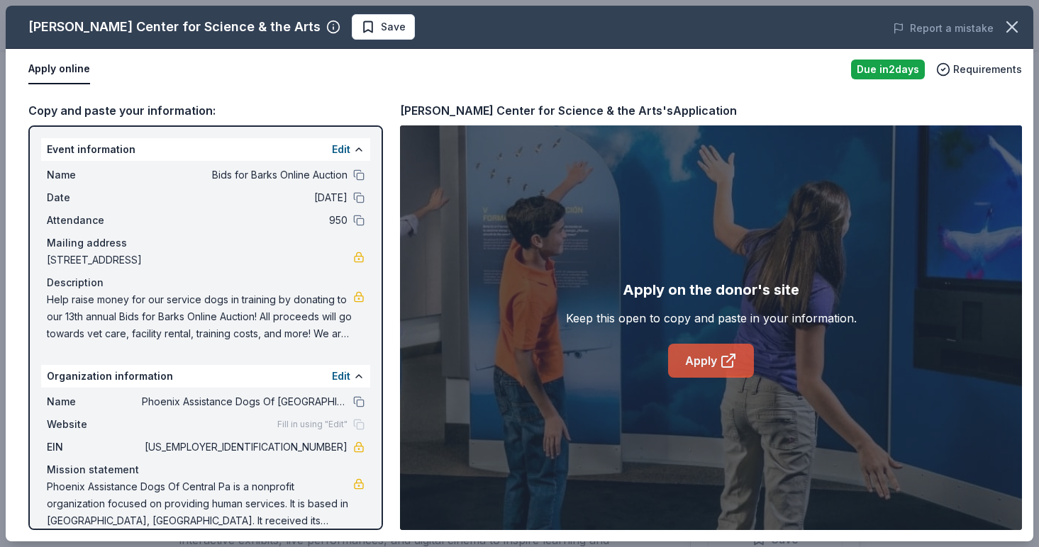
click at [715, 345] on link "Apply" at bounding box center [711, 361] width 86 height 34
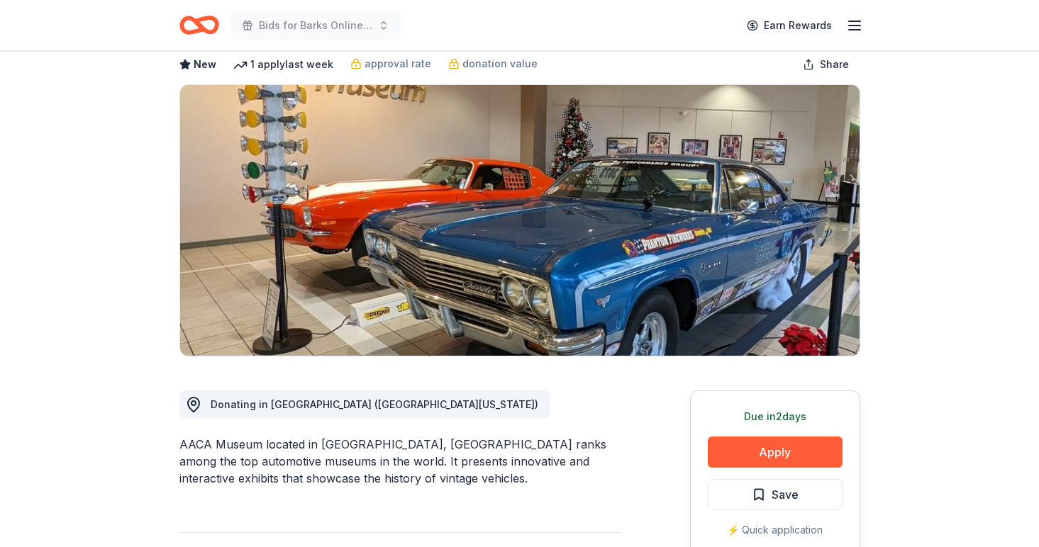
scroll to position [76, 0]
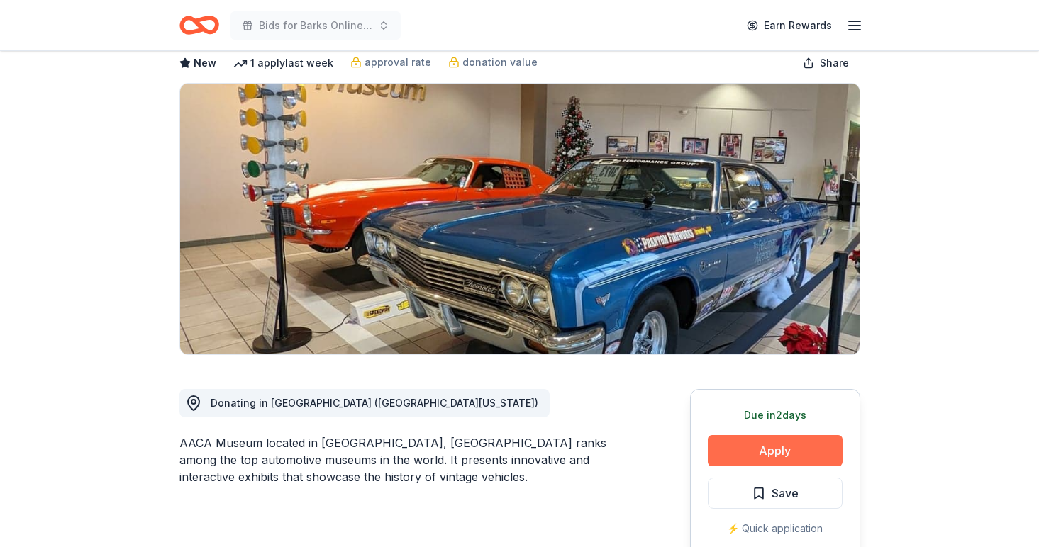
click at [714, 445] on button "Apply" at bounding box center [775, 450] width 135 height 31
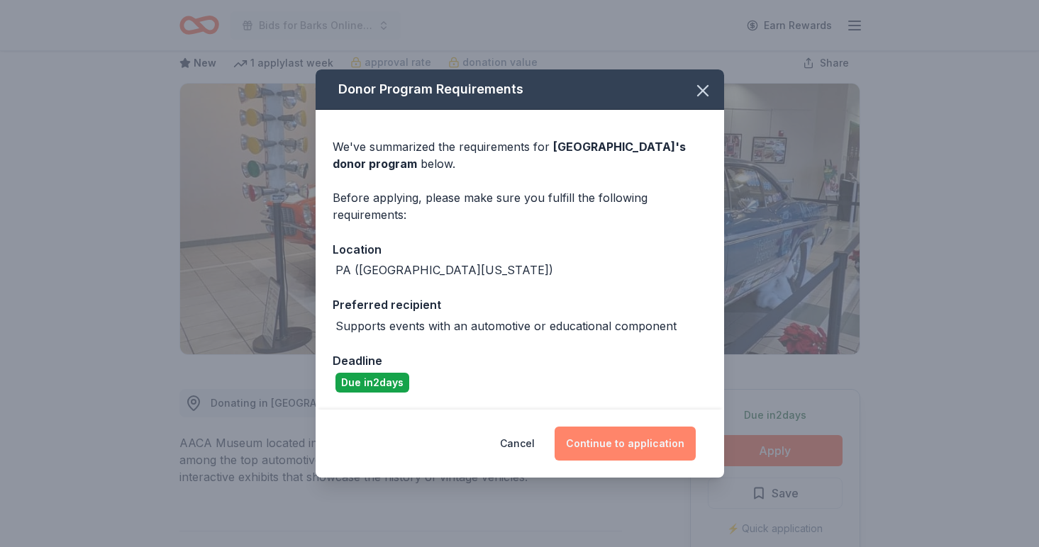
click at [682, 455] on button "Continue to application" at bounding box center [625, 444] width 141 height 34
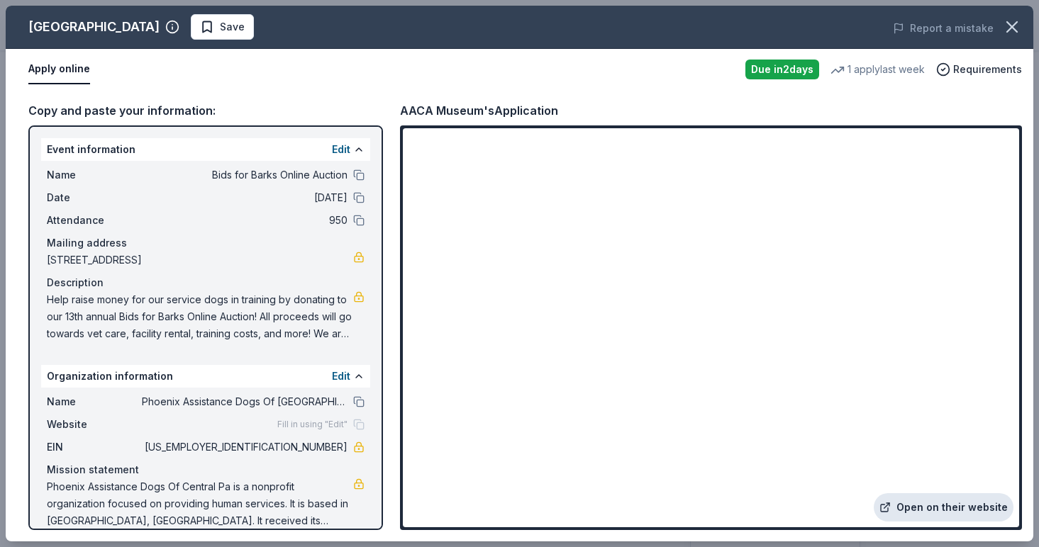
click at [893, 495] on link "Open on their website" at bounding box center [944, 508] width 140 height 28
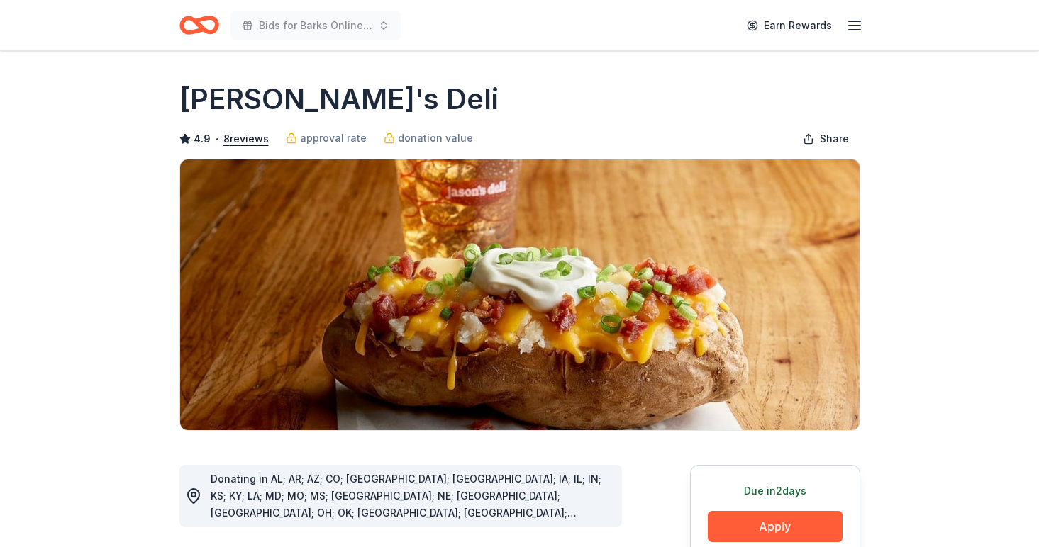
click at [723, 516] on button "Apply" at bounding box center [775, 526] width 135 height 31
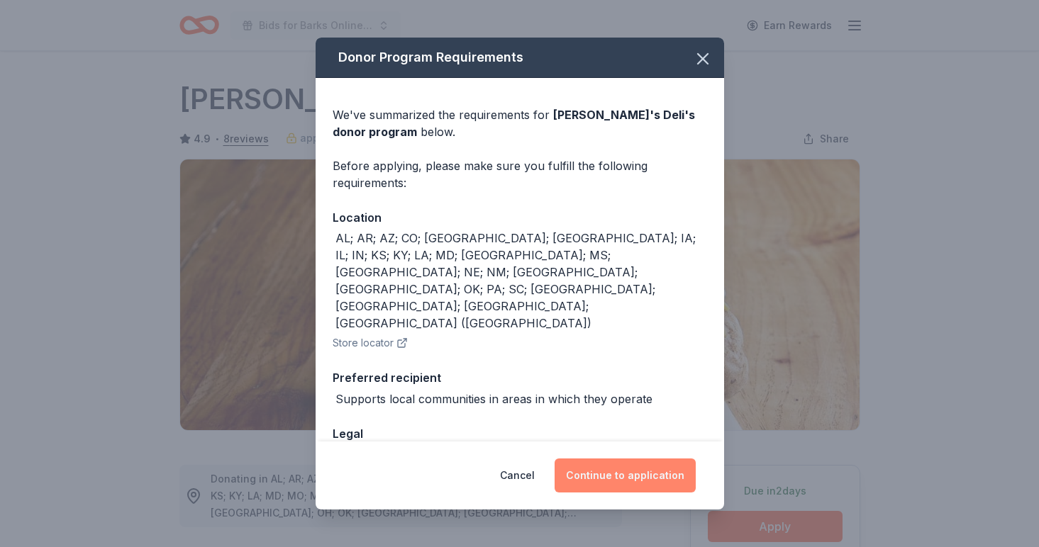
click at [685, 476] on button "Continue to application" at bounding box center [625, 476] width 141 height 34
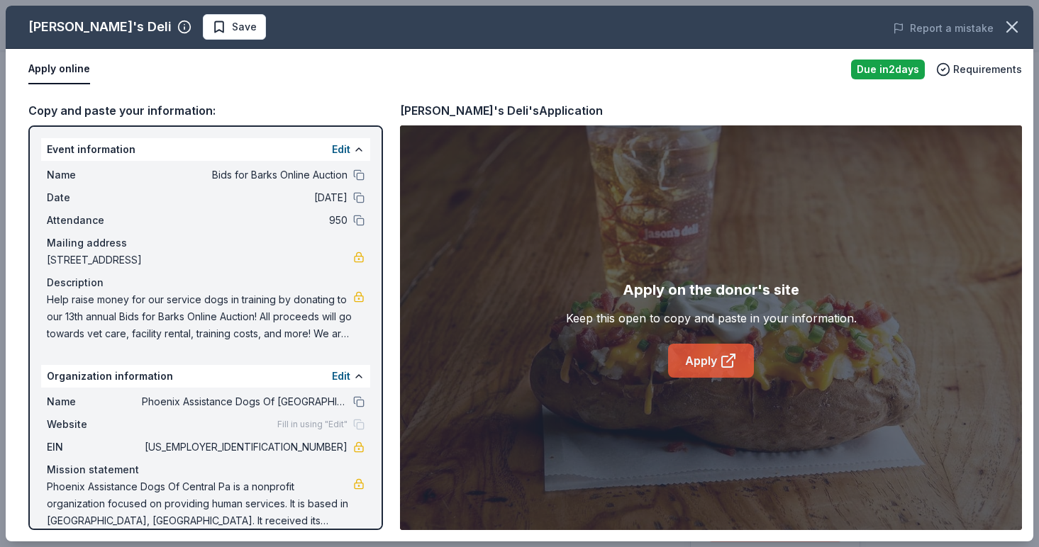
click at [701, 350] on link "Apply" at bounding box center [711, 361] width 86 height 34
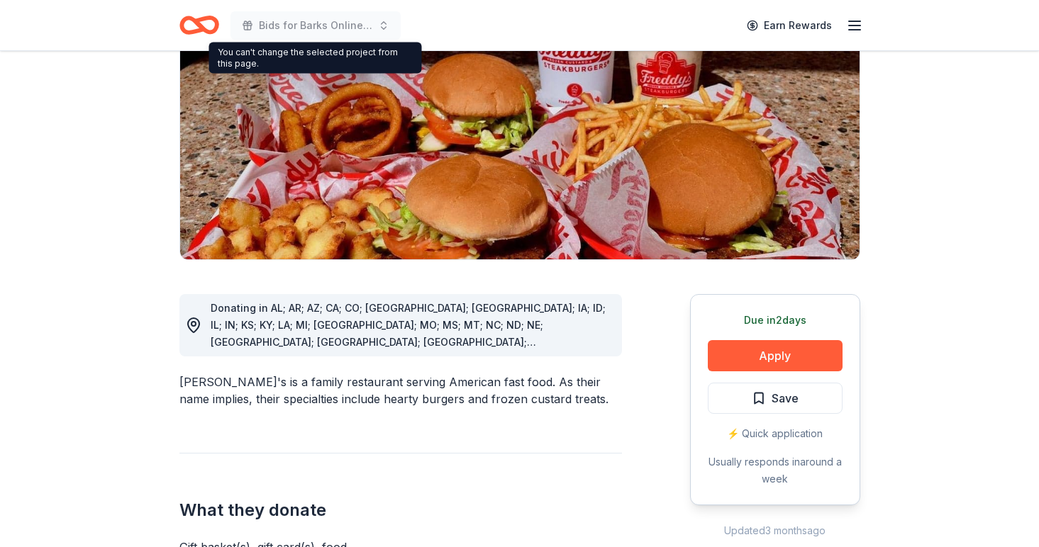
scroll to position [212, 0]
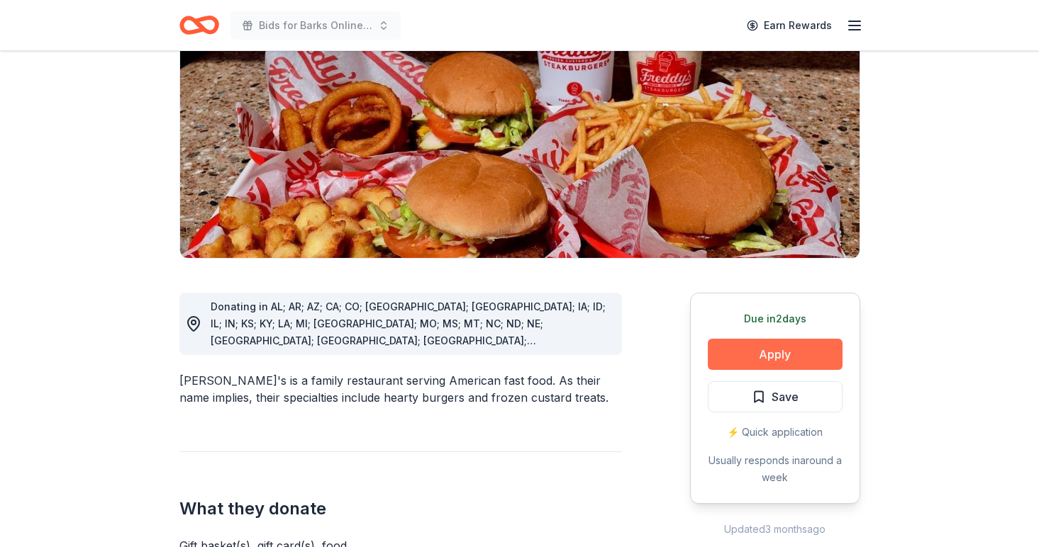
click at [784, 339] on button "Apply" at bounding box center [775, 354] width 135 height 31
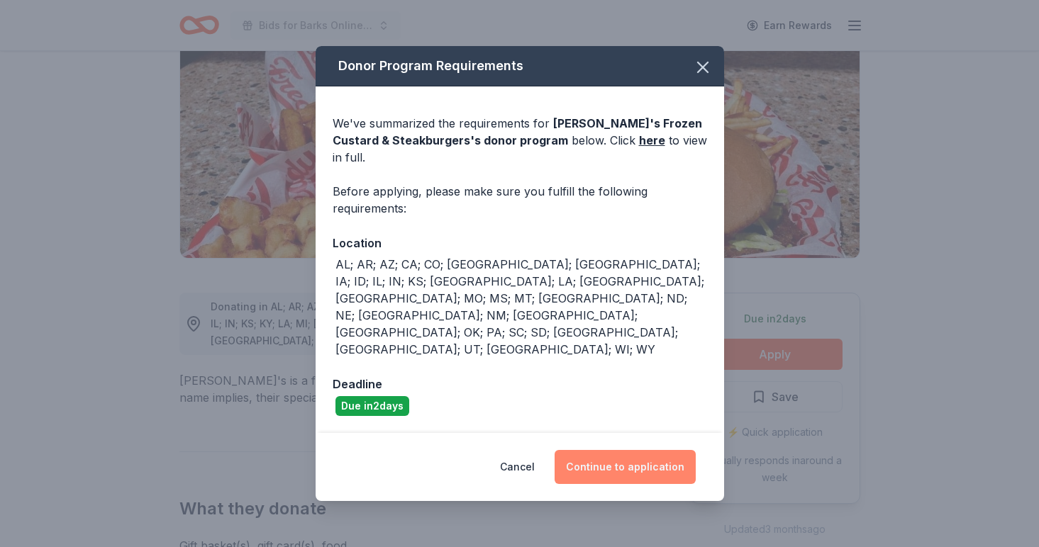
click at [669, 450] on button "Continue to application" at bounding box center [625, 467] width 141 height 34
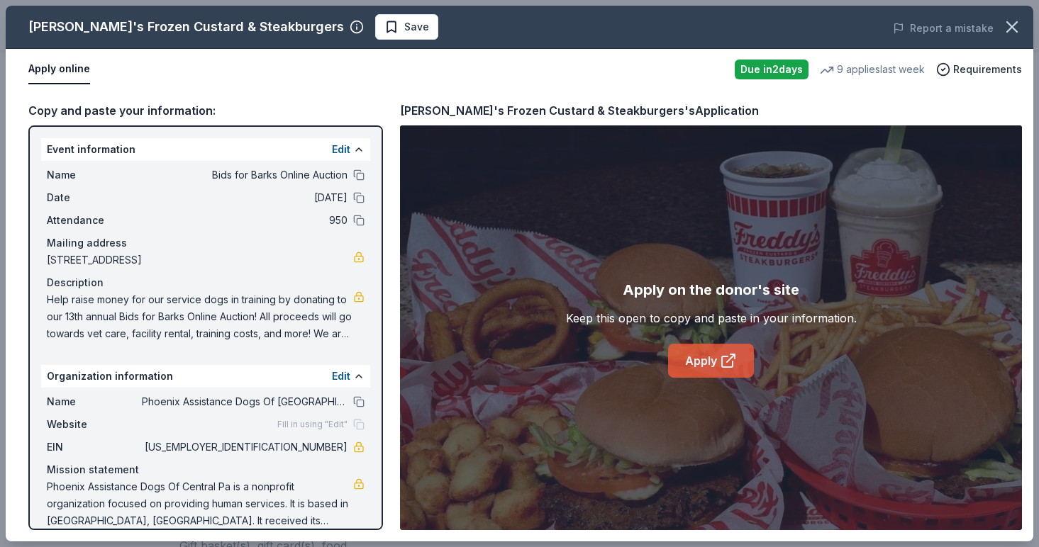
click at [728, 362] on icon at bounding box center [728, 360] width 17 height 17
click at [689, 360] on link "Apply" at bounding box center [711, 361] width 86 height 34
